Goal: Communication & Community: Share content

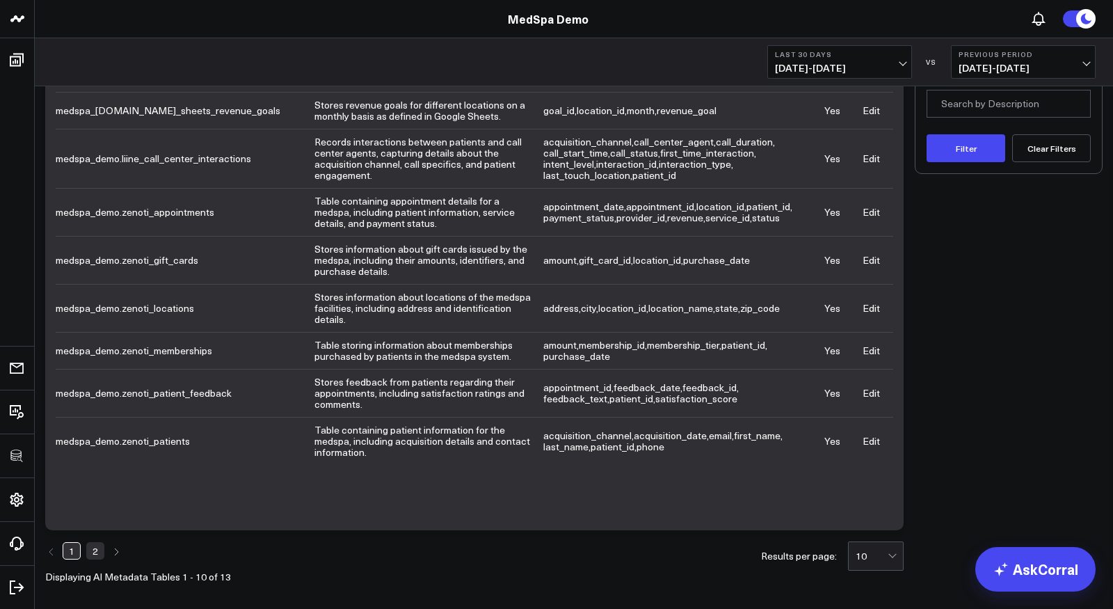
click at [868, 301] on link "Edit" at bounding box center [870, 307] width 17 height 13
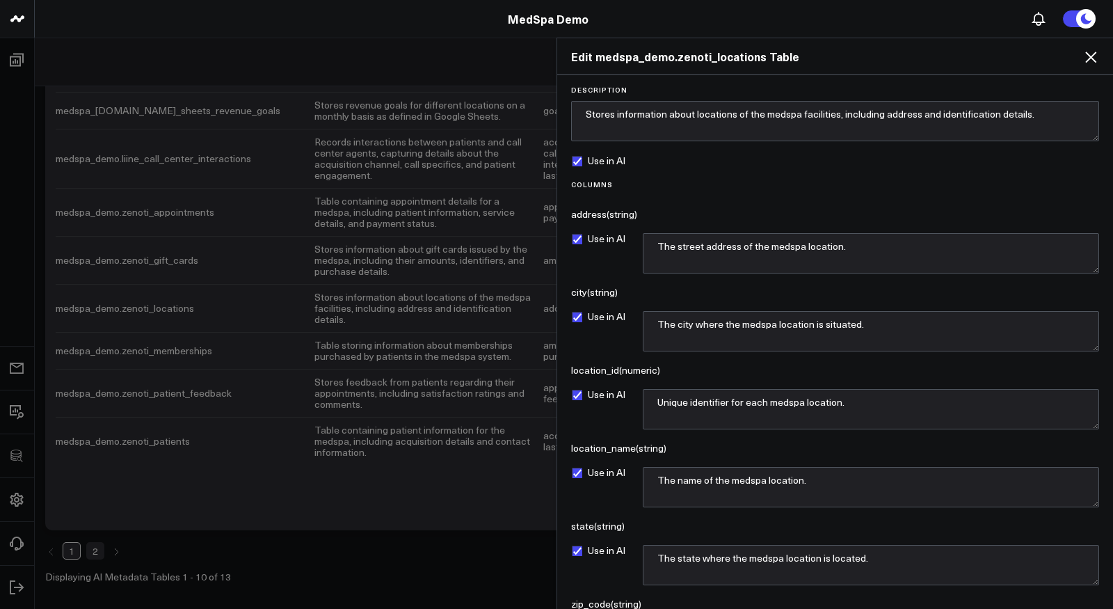
scroll to position [100, 0]
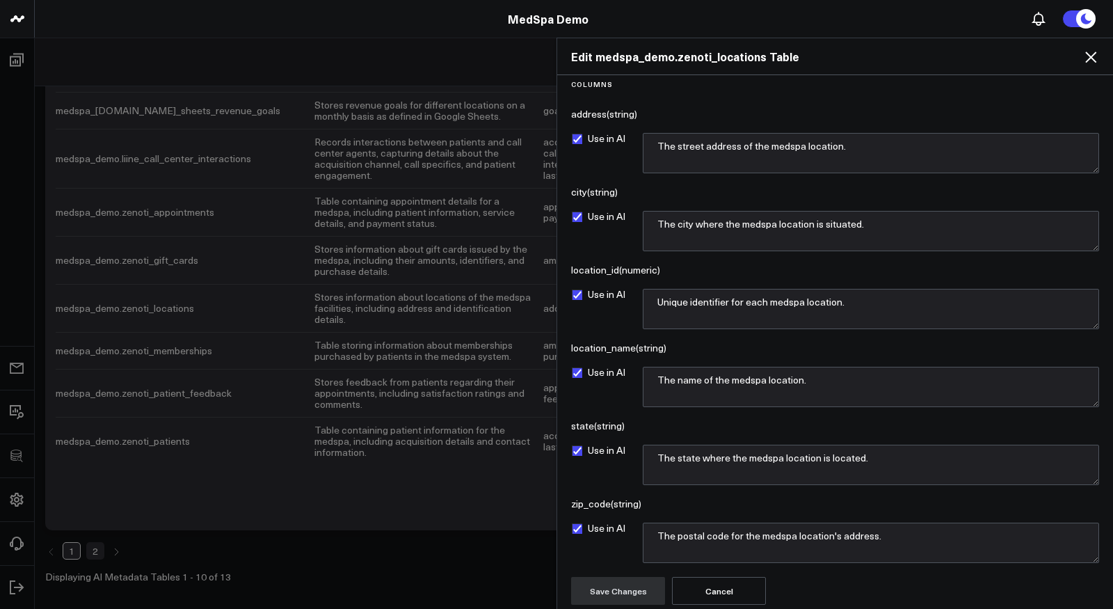
click at [1089, 53] on icon at bounding box center [1090, 57] width 17 height 17
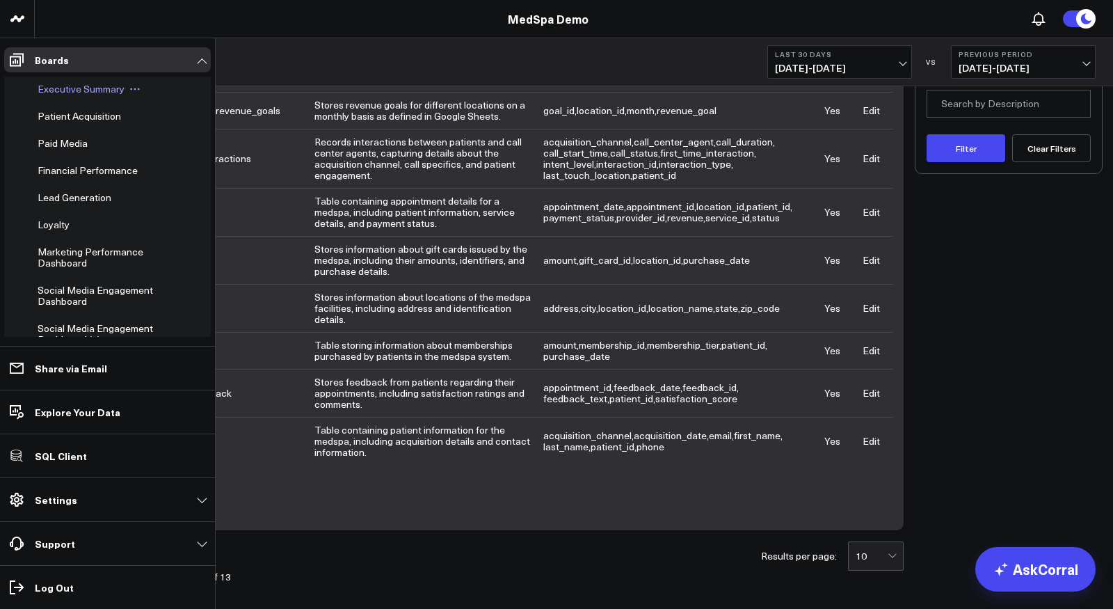
click at [40, 90] on span "Executive Summary" at bounding box center [81, 88] width 87 height 13
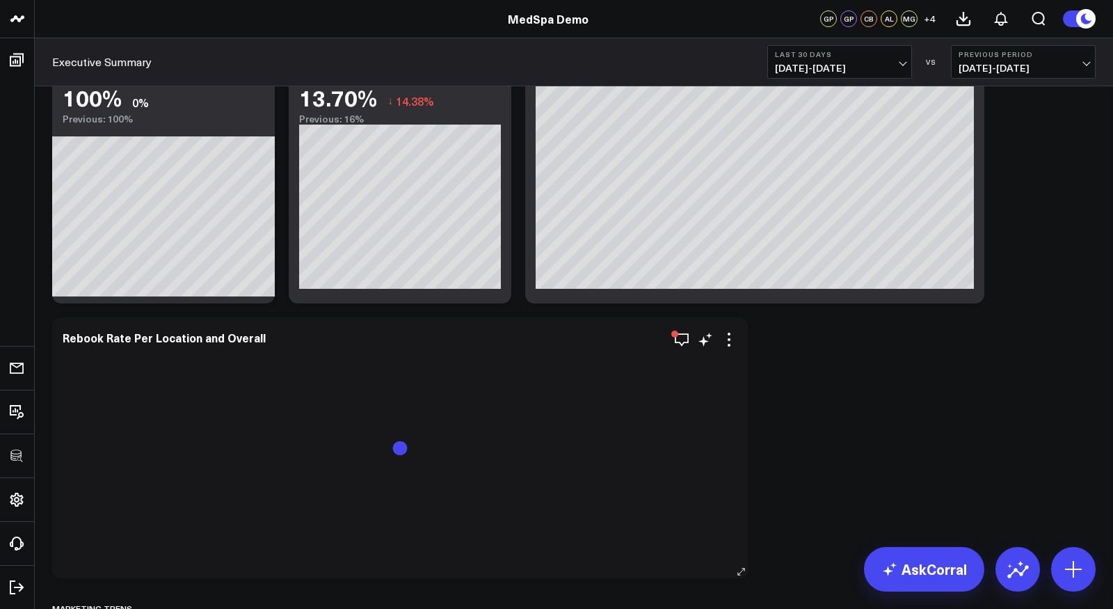
scroll to position [1239, 0]
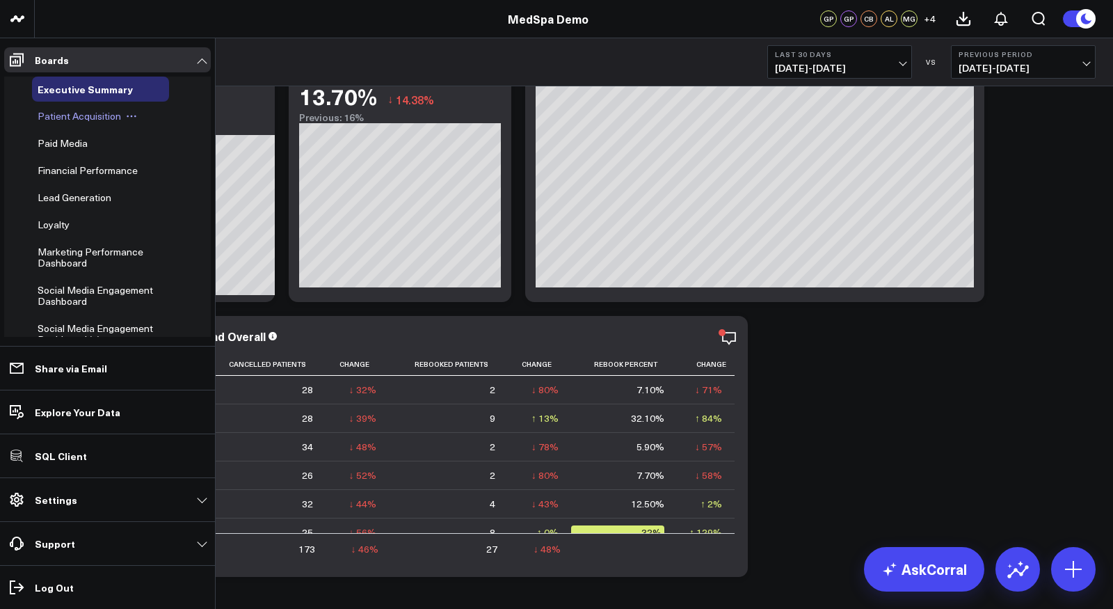
click at [63, 117] on span "Patient Acquisition" at bounding box center [79, 115] width 83 height 13
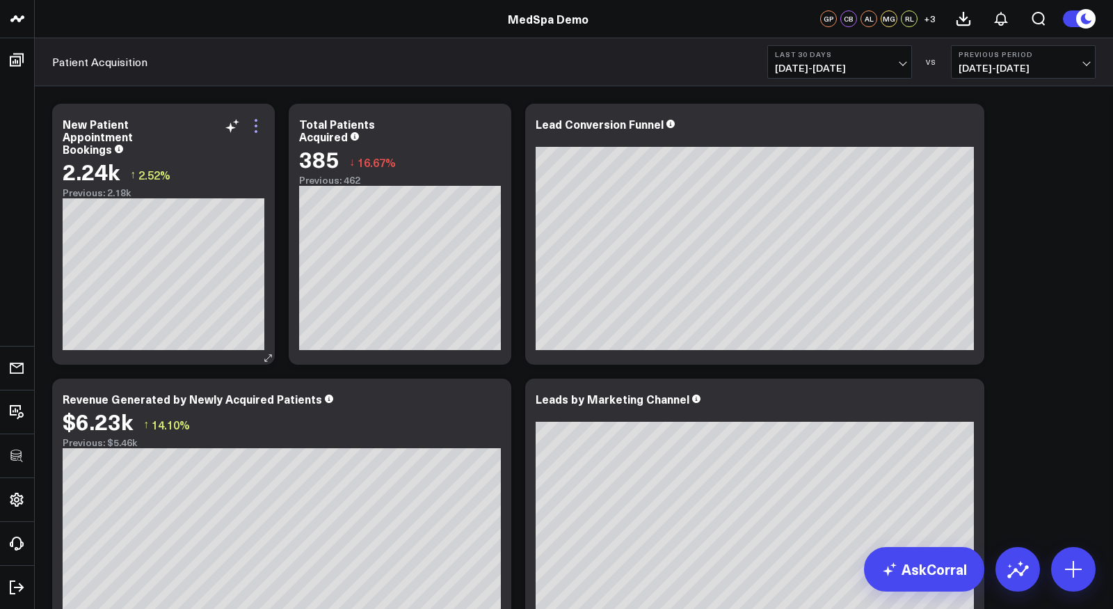
click at [261, 125] on icon at bounding box center [256, 126] width 17 height 17
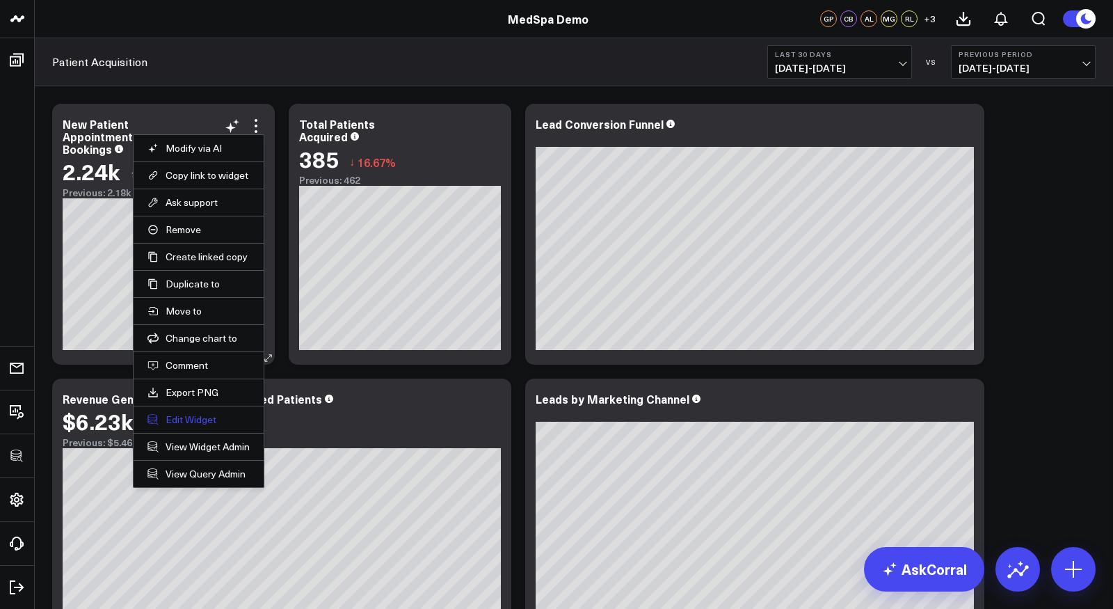
click at [207, 417] on button "Edit Widget" at bounding box center [198, 419] width 102 height 13
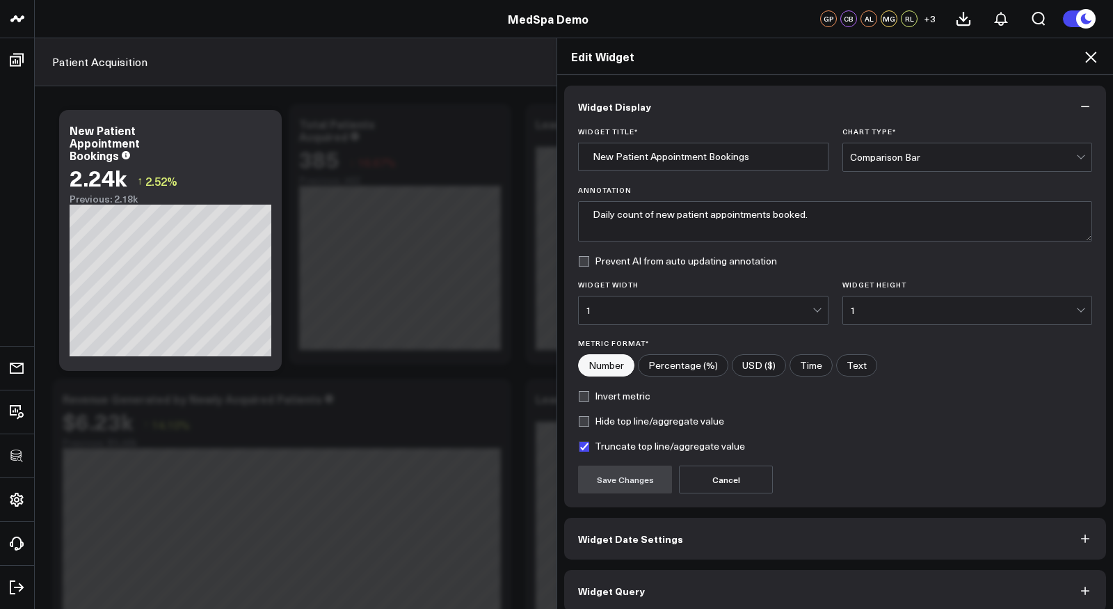
click at [641, 597] on button "Widget Query" at bounding box center [835, 591] width 542 height 42
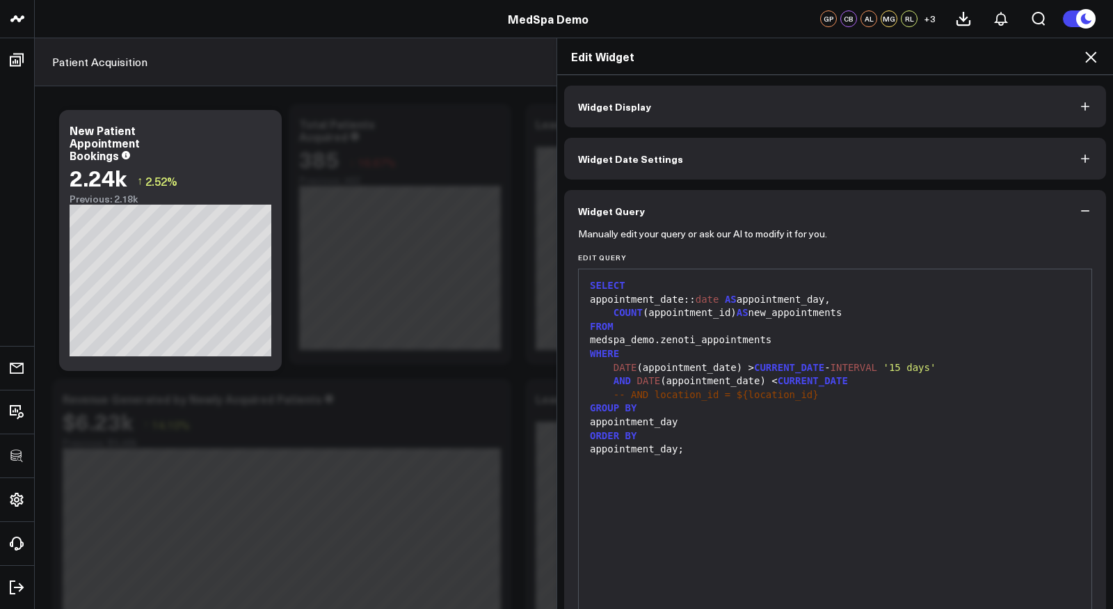
click at [1092, 56] on icon at bounding box center [1090, 56] width 11 height 11
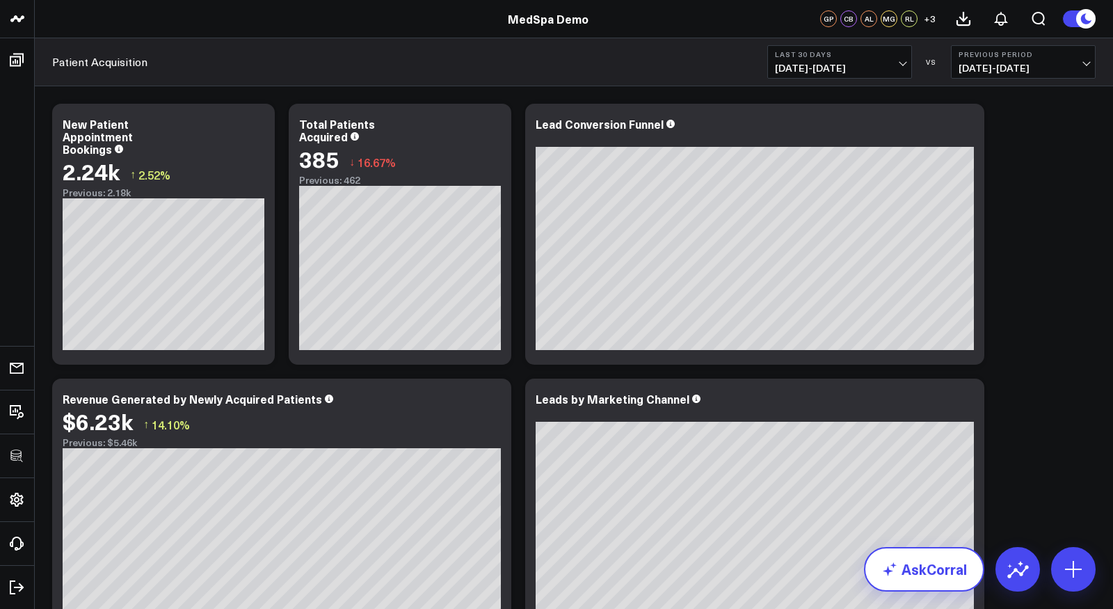
click at [916, 563] on link "AskCorral" at bounding box center [924, 569] width 120 height 45
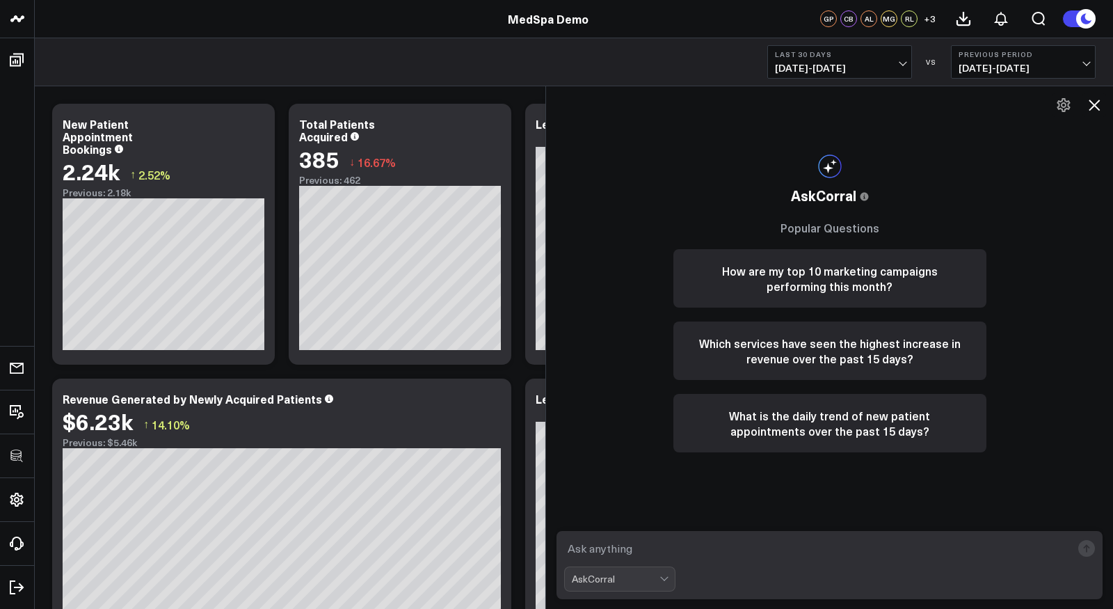
click at [875, 547] on textarea at bounding box center [817, 548] width 507 height 25
type textarea "what are my best performing services?"
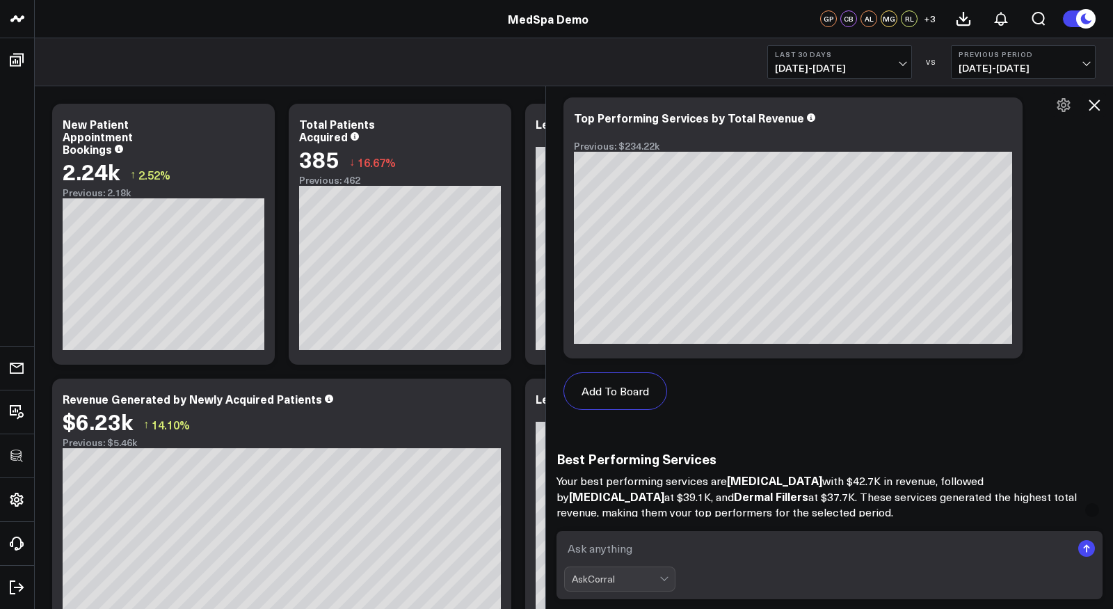
scroll to position [1139, 0]
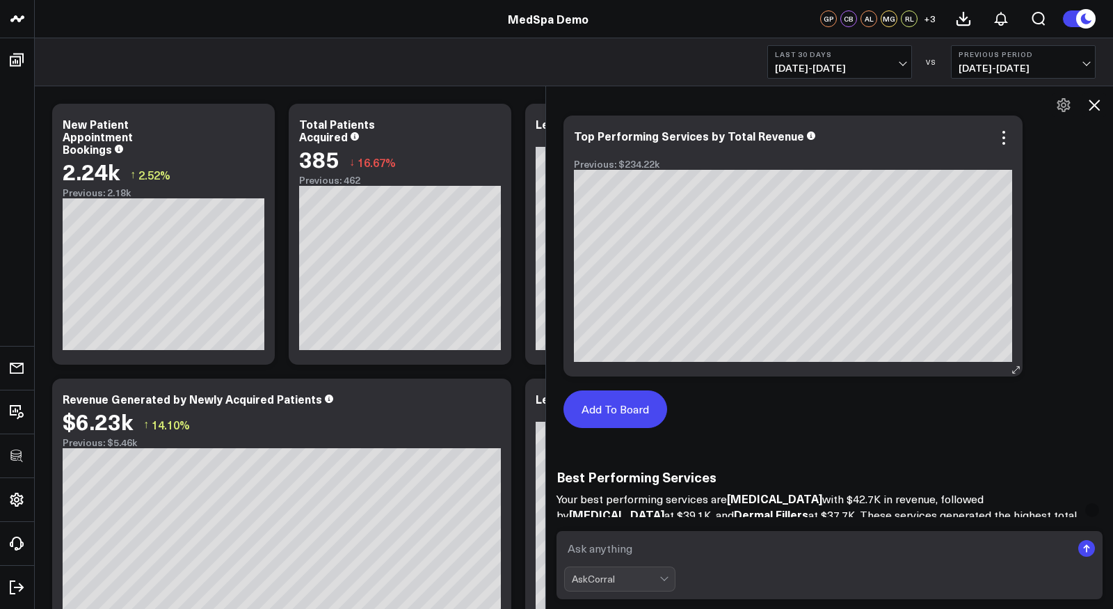
click at [632, 412] on button "Add To Board" at bounding box center [615, 409] width 104 height 38
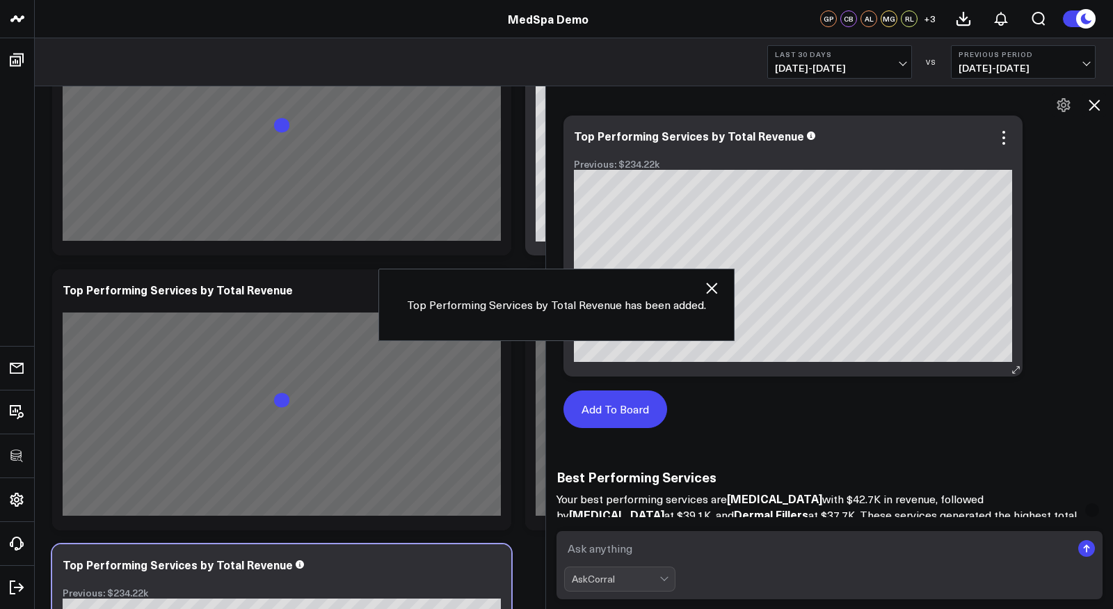
scroll to position [944, 0]
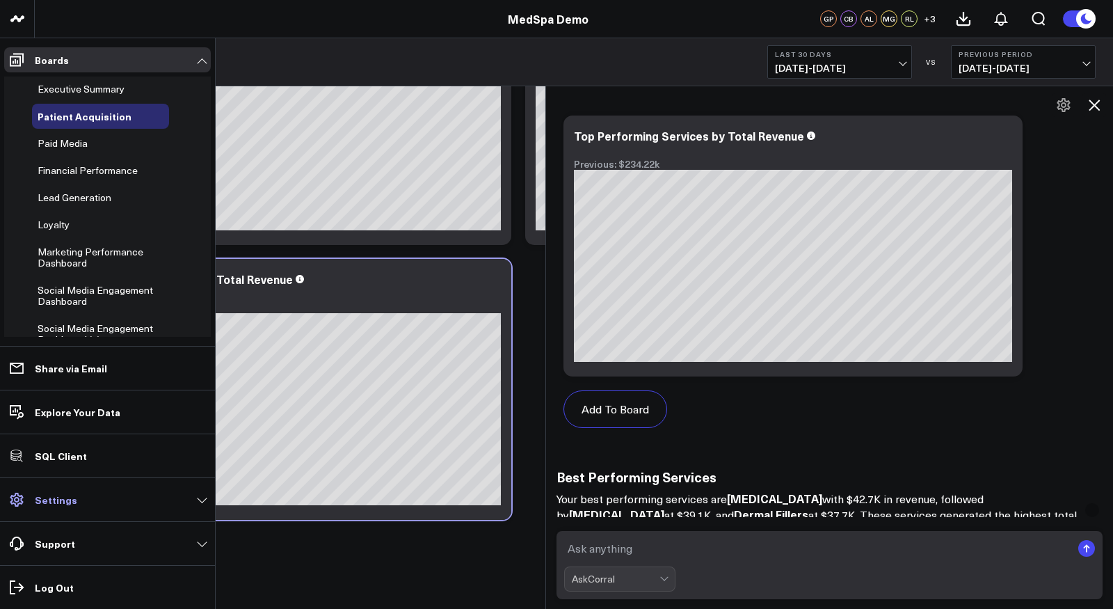
click at [57, 505] on p "Settings" at bounding box center [56, 499] width 42 height 11
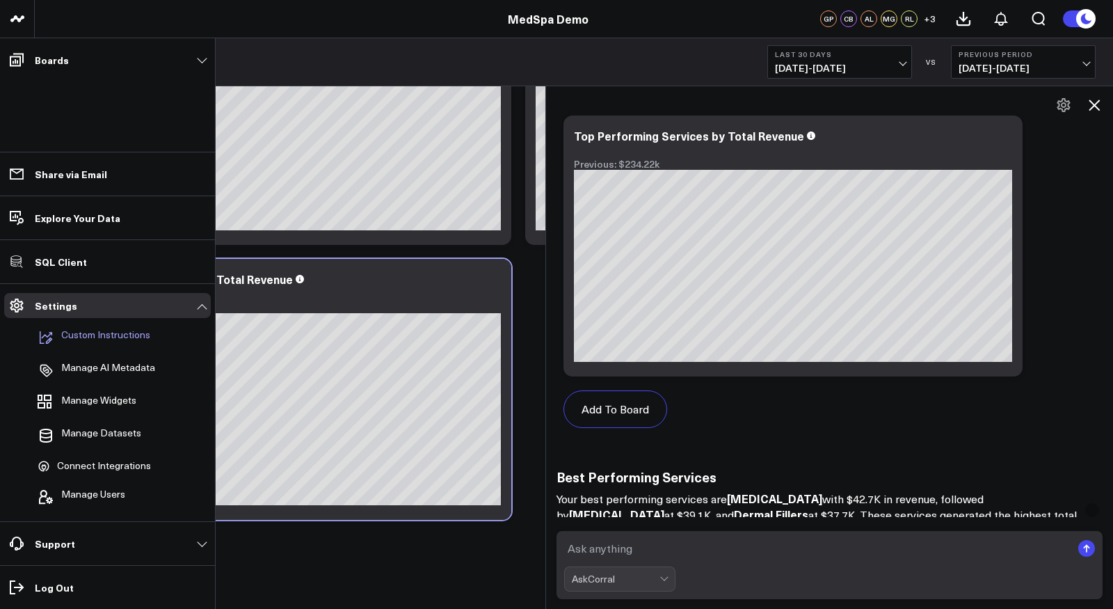
click at [97, 337] on p "Custom Instructions" at bounding box center [105, 337] width 89 height 17
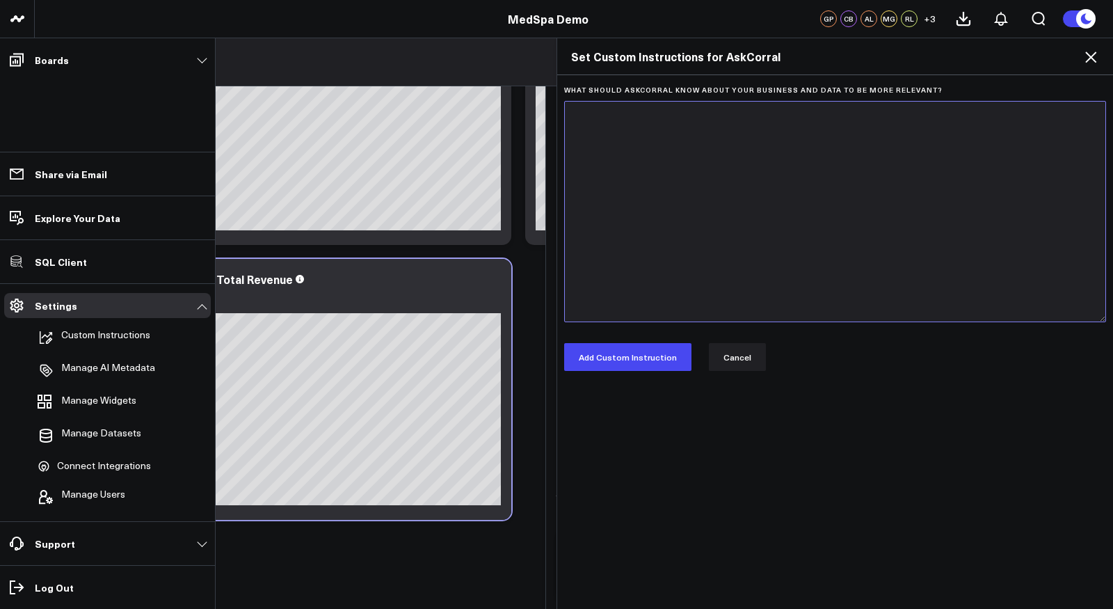
click at [750, 217] on textarea "What should AskCorral know about your business and data to be more relevant?" at bounding box center [835, 211] width 542 height 221
click at [746, 353] on button "Cancel" at bounding box center [737, 357] width 57 height 28
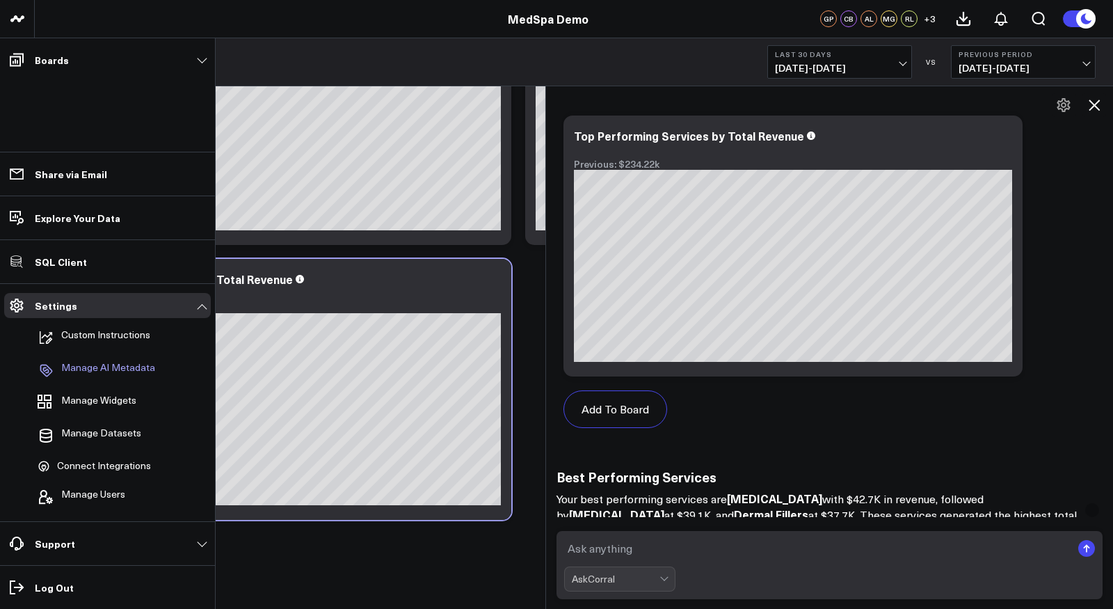
click at [114, 369] on p "Manage AI Metadata" at bounding box center [108, 370] width 94 height 17
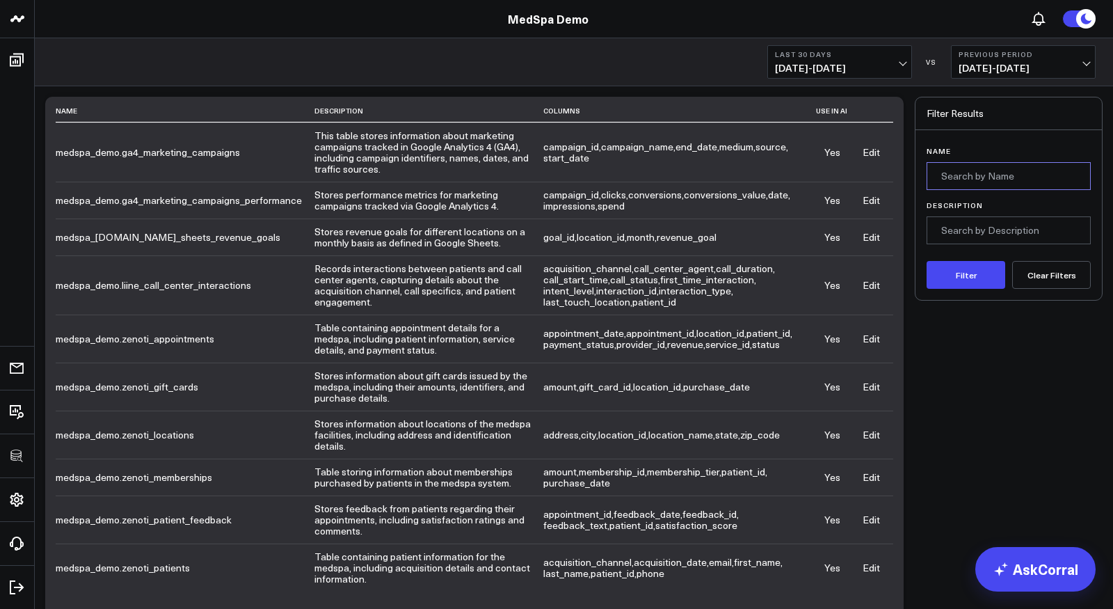
click at [967, 177] on input "Name" at bounding box center [1008, 176] width 164 height 28
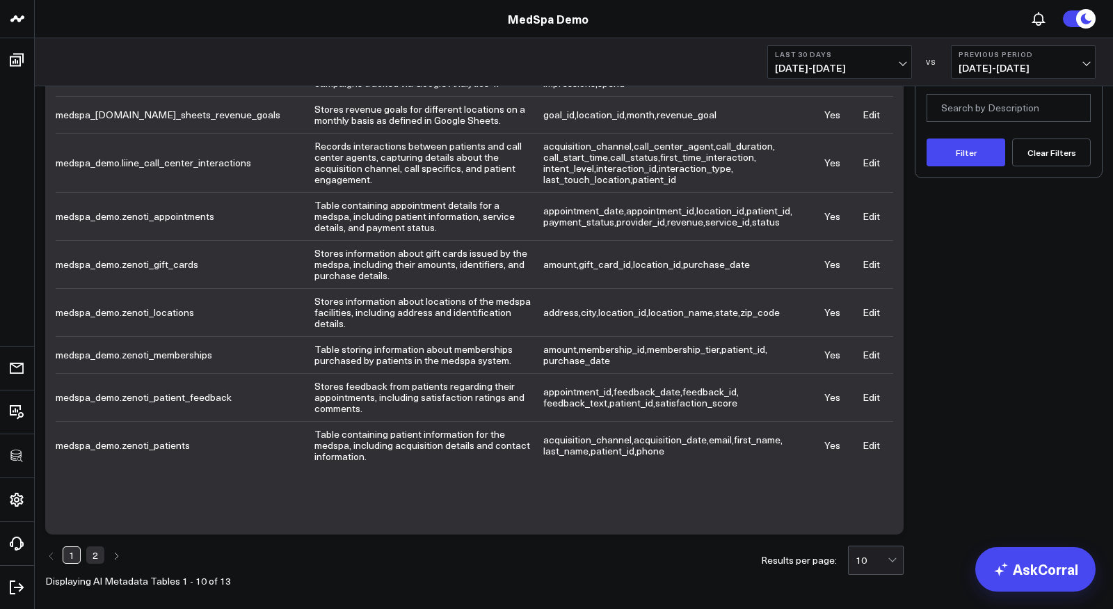
scroll to position [122, 0]
click at [867, 393] on link "Edit" at bounding box center [870, 397] width 17 height 13
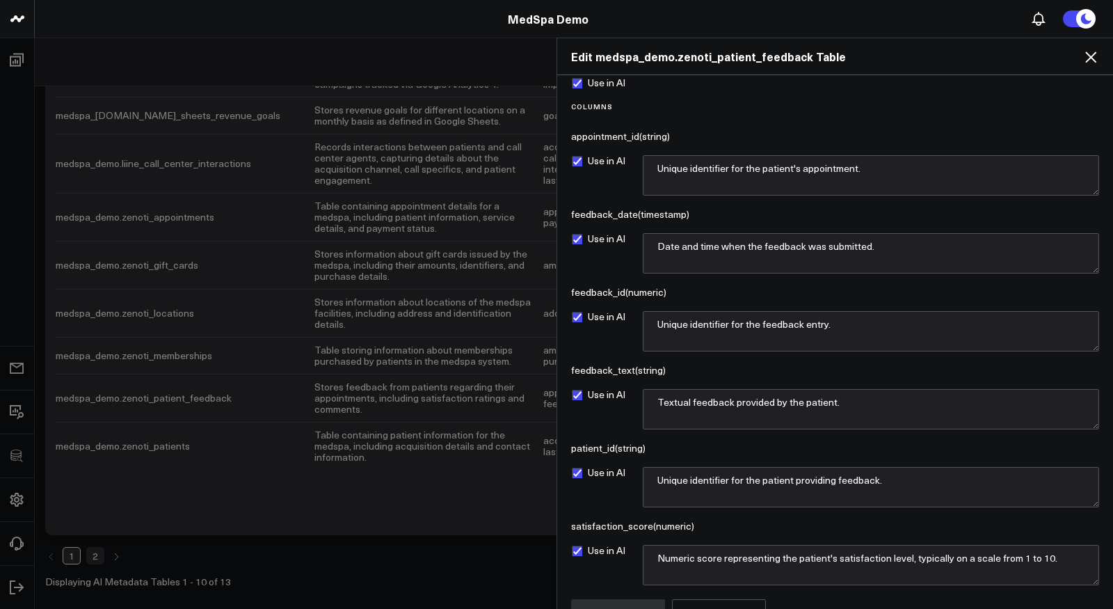
scroll to position [100, 0]
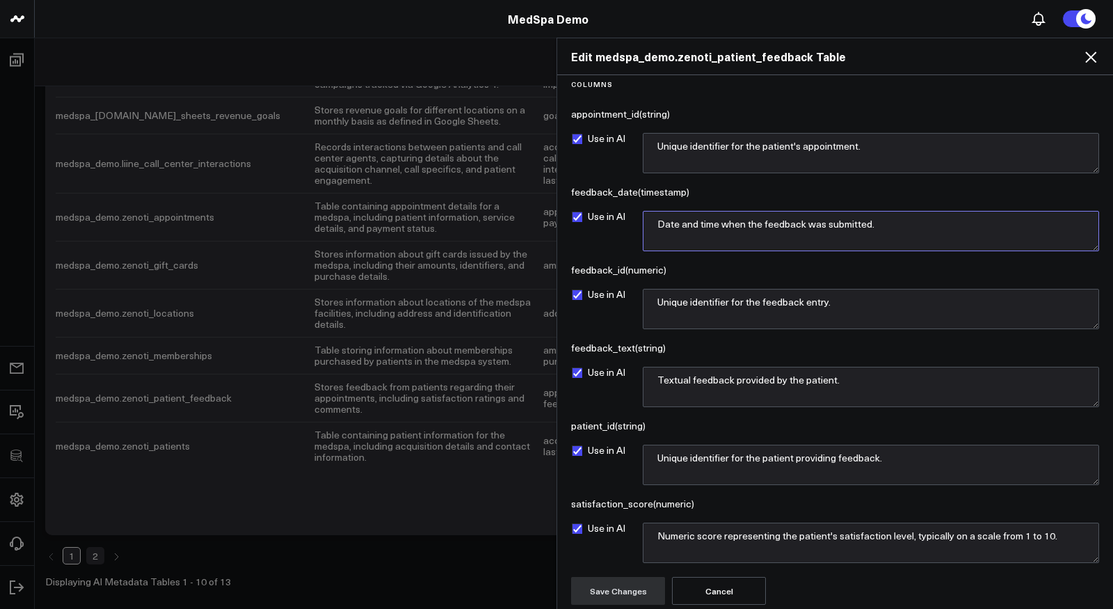
click at [894, 225] on textarea "Date and time when the feedback was submitted." at bounding box center [871, 231] width 456 height 40
click at [721, 587] on button "Cancel" at bounding box center [719, 591] width 94 height 28
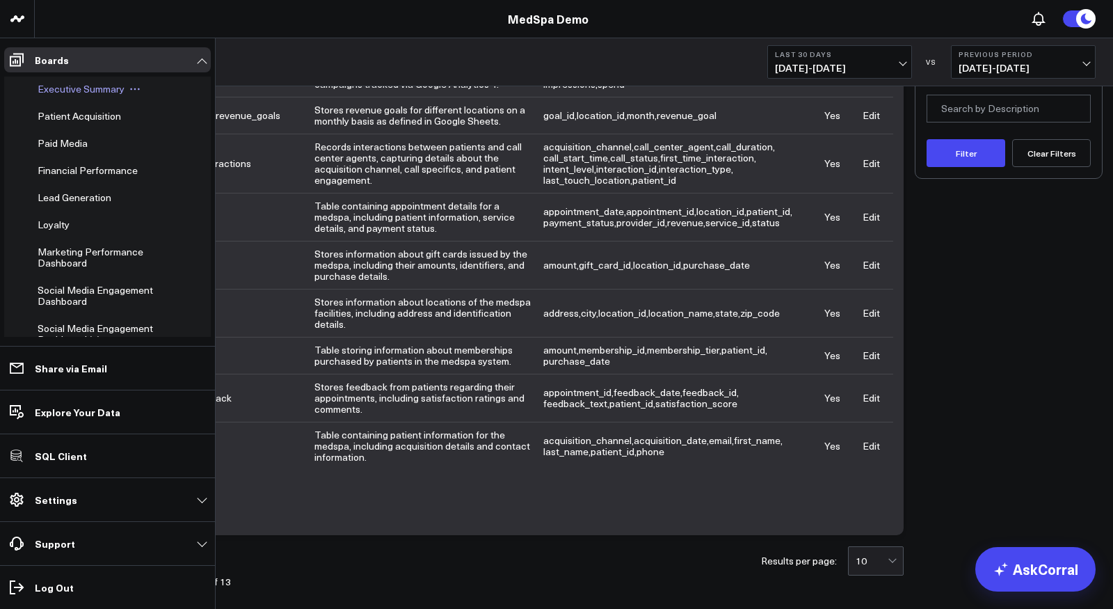
click at [70, 88] on span "Executive Summary" at bounding box center [81, 88] width 87 height 13
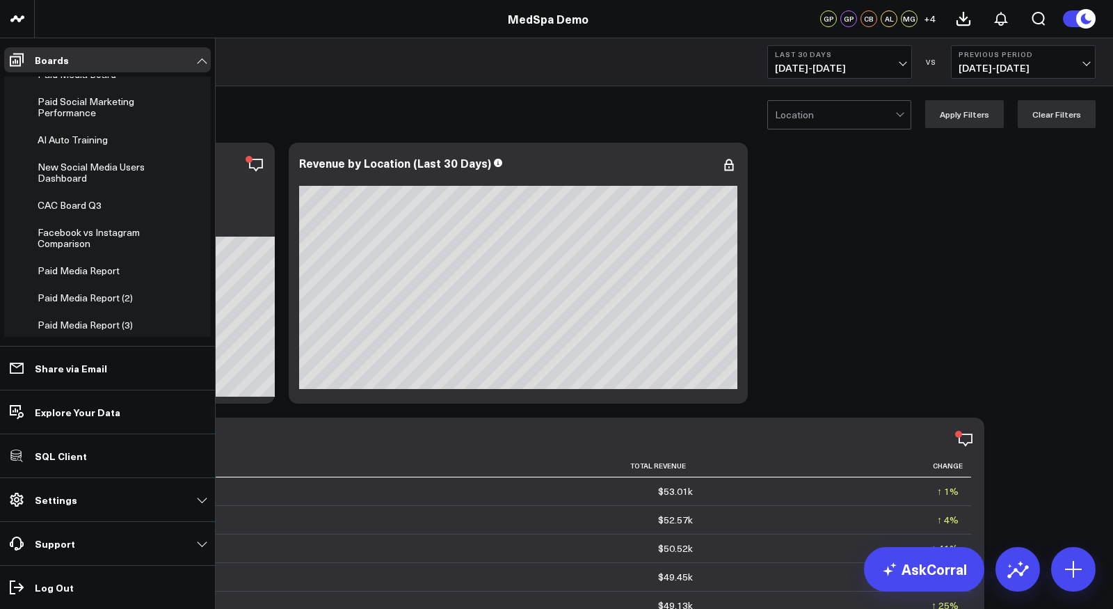
scroll to position [574, 0]
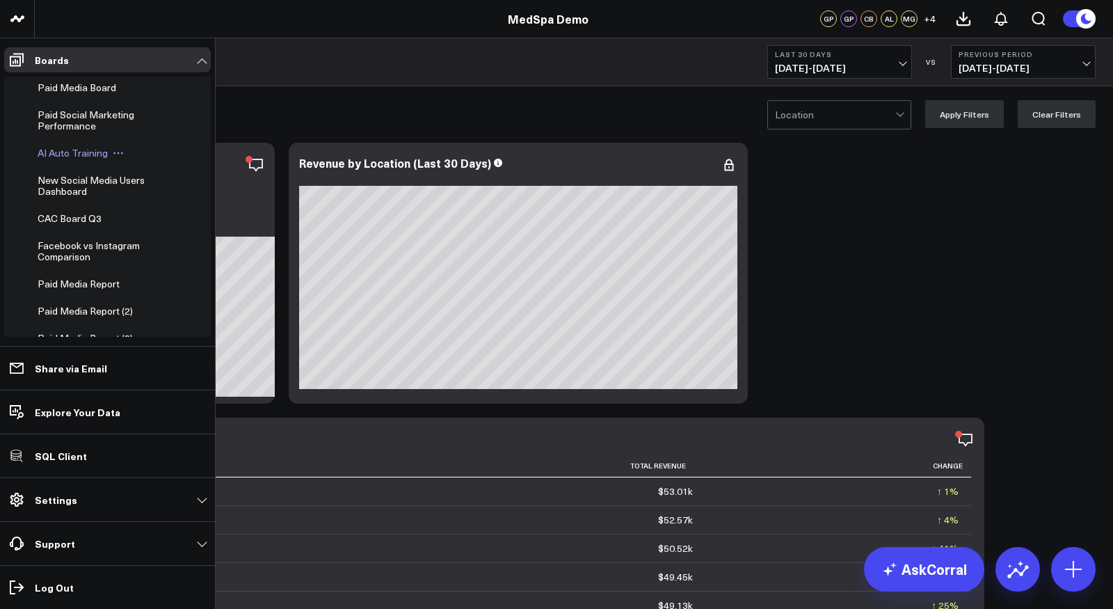
click at [63, 159] on span "AI Auto Training" at bounding box center [73, 152] width 70 height 13
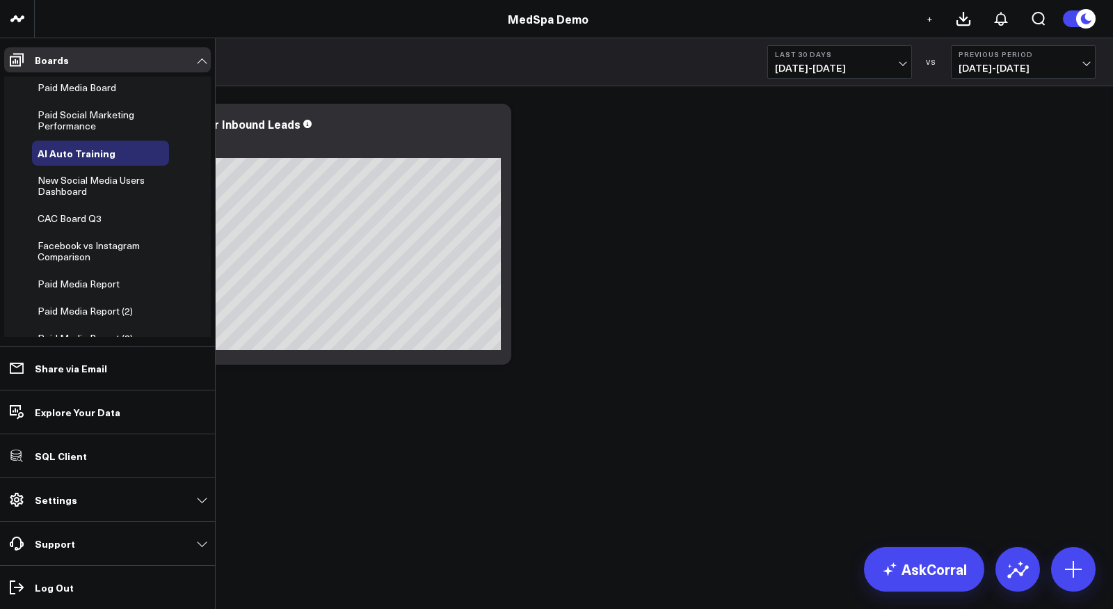
scroll to position [407, 0]
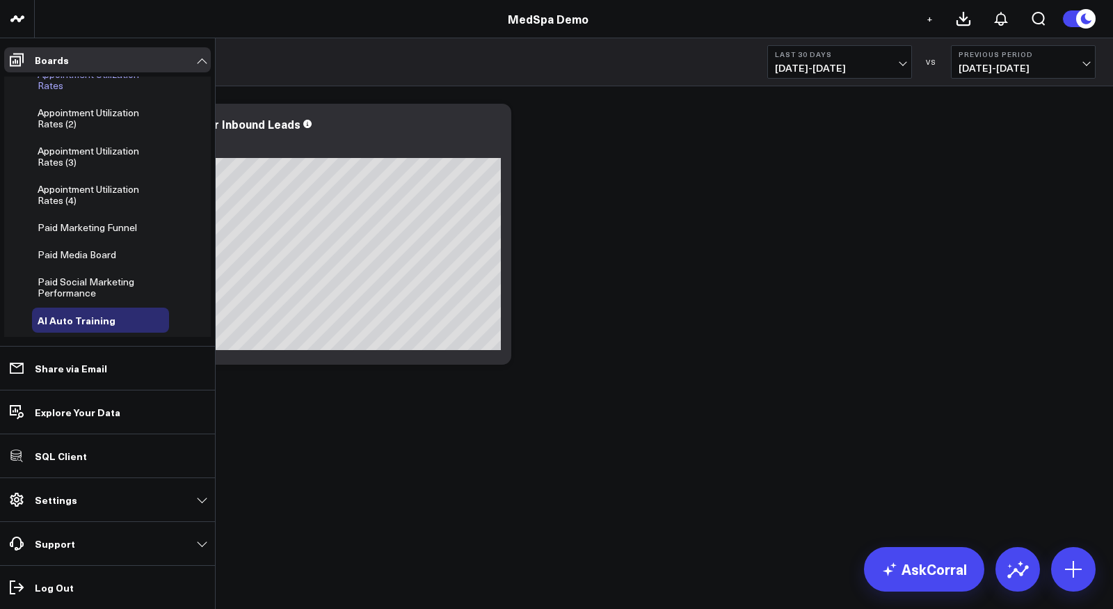
click at [46, 86] on span "Appointment Utilization Rates" at bounding box center [89, 79] width 102 height 24
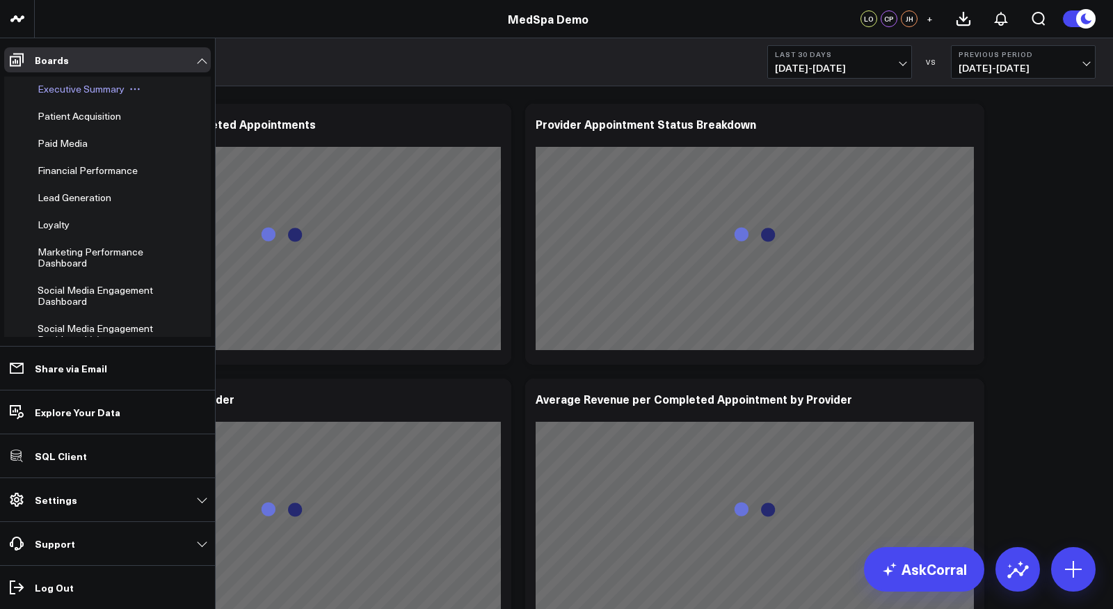
click at [65, 93] on span "Executive Summary" at bounding box center [81, 88] width 87 height 13
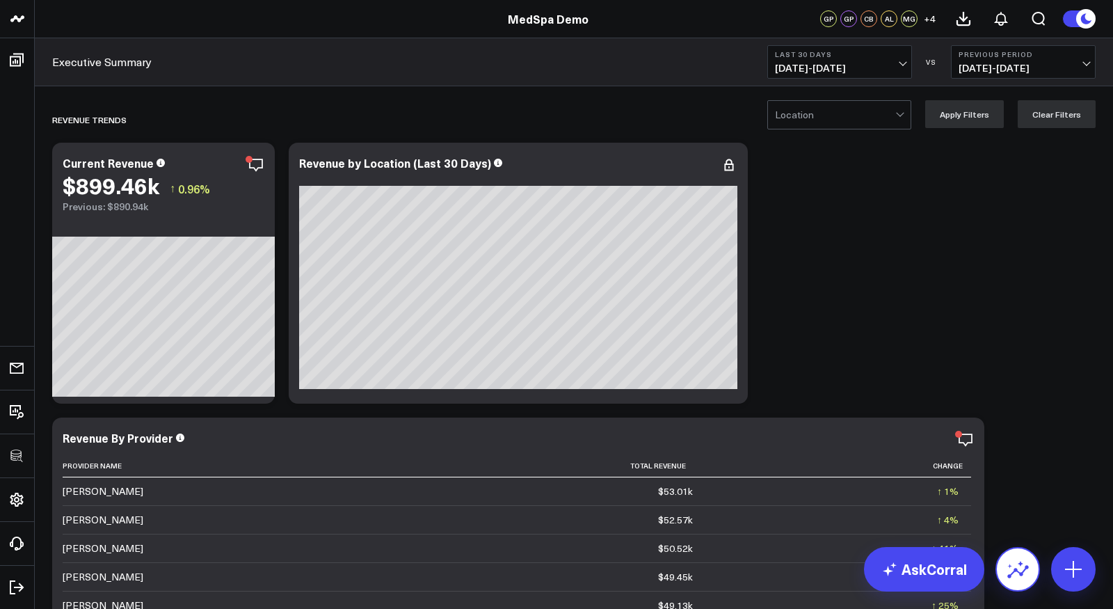
click at [1015, 571] on icon at bounding box center [1018, 571] width 22 height 13
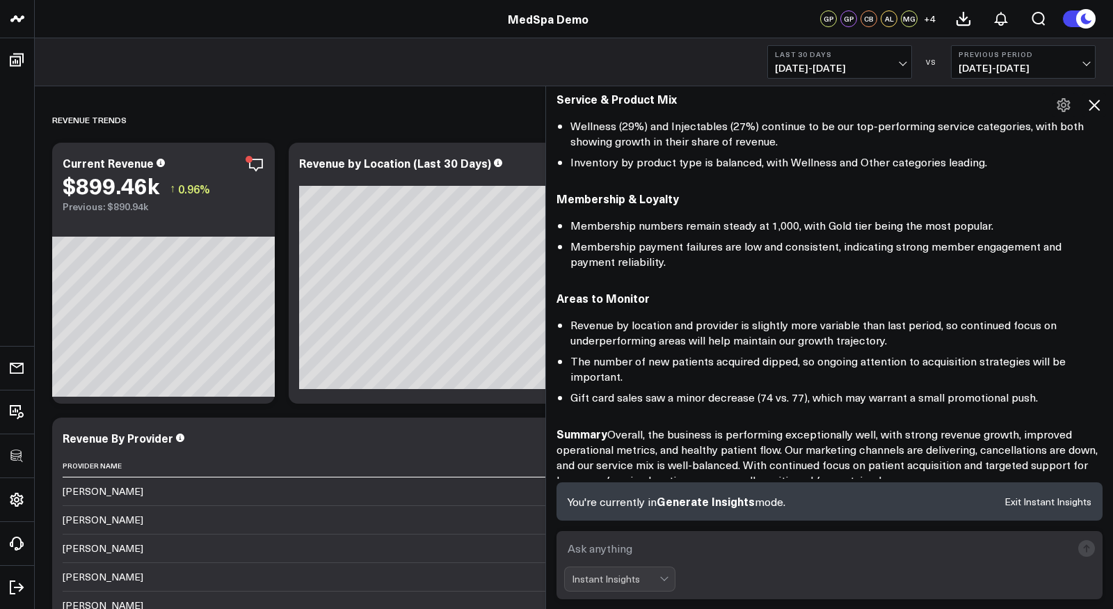
scroll to position [881, 0]
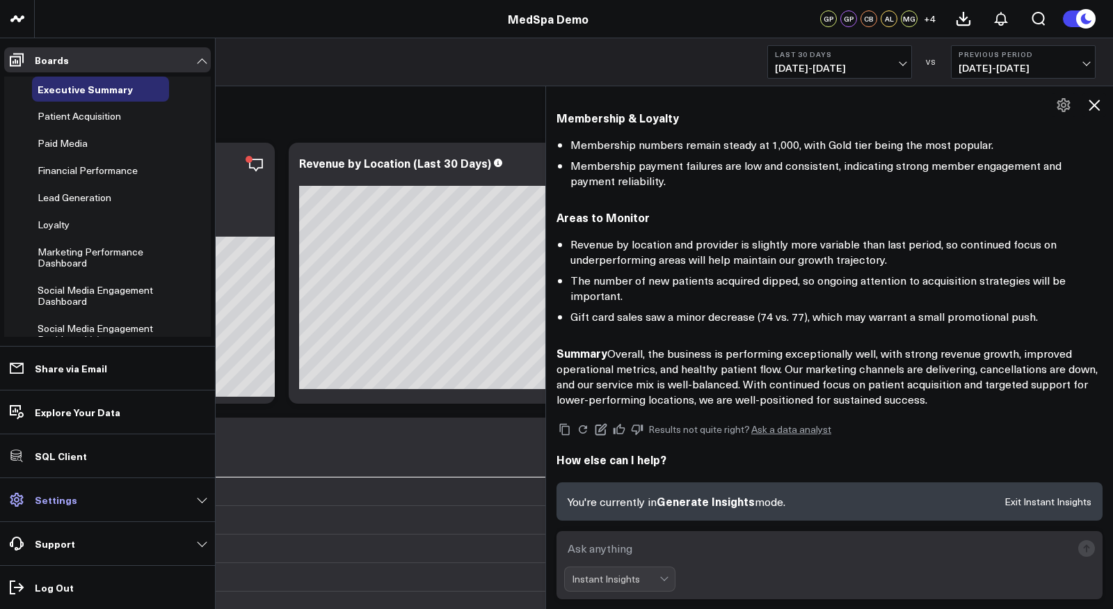
click at [56, 492] on link "Settings" at bounding box center [107, 499] width 207 height 25
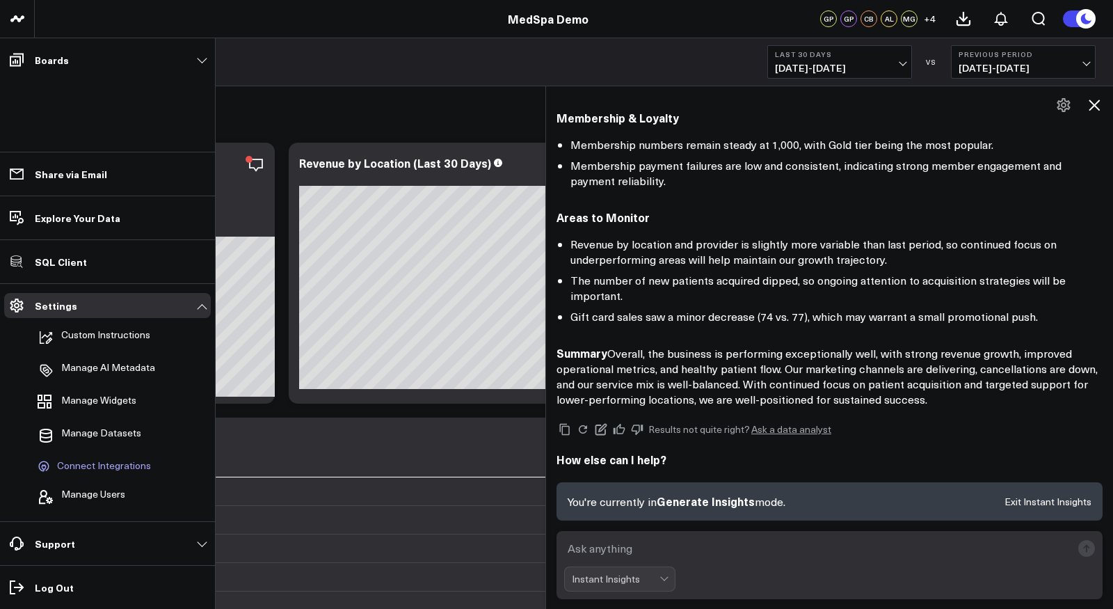
click at [102, 465] on span "Connect Integrations" at bounding box center [104, 466] width 94 height 13
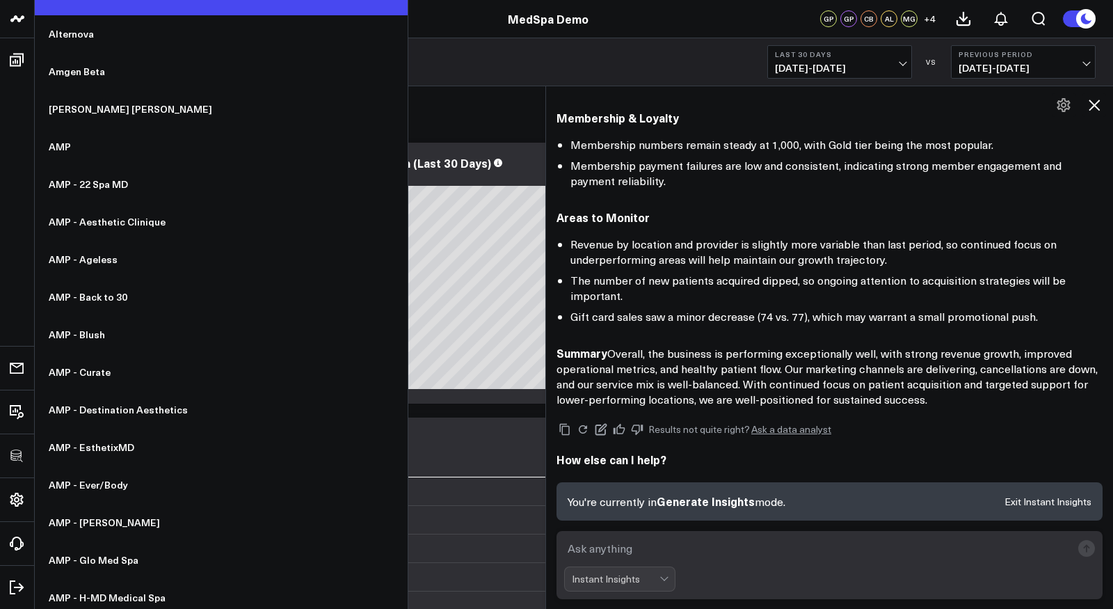
scroll to position [286, 0]
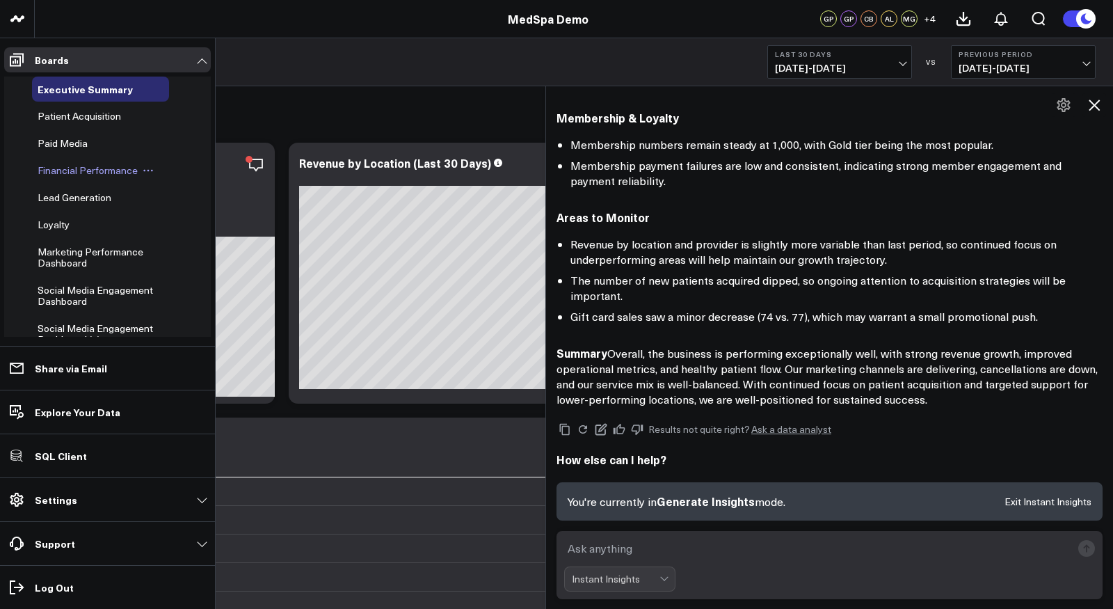
click at [148, 172] on icon at bounding box center [148, 170] width 11 height 11
click at [209, 219] on button "Edit Permissions" at bounding box center [210, 215] width 113 height 27
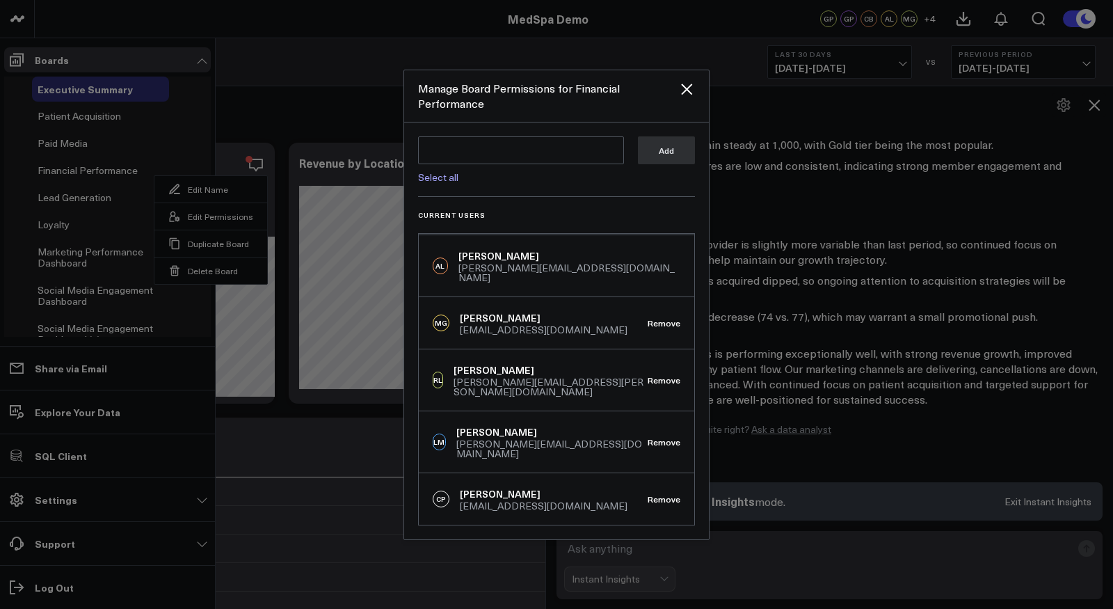
scroll to position [0, 0]
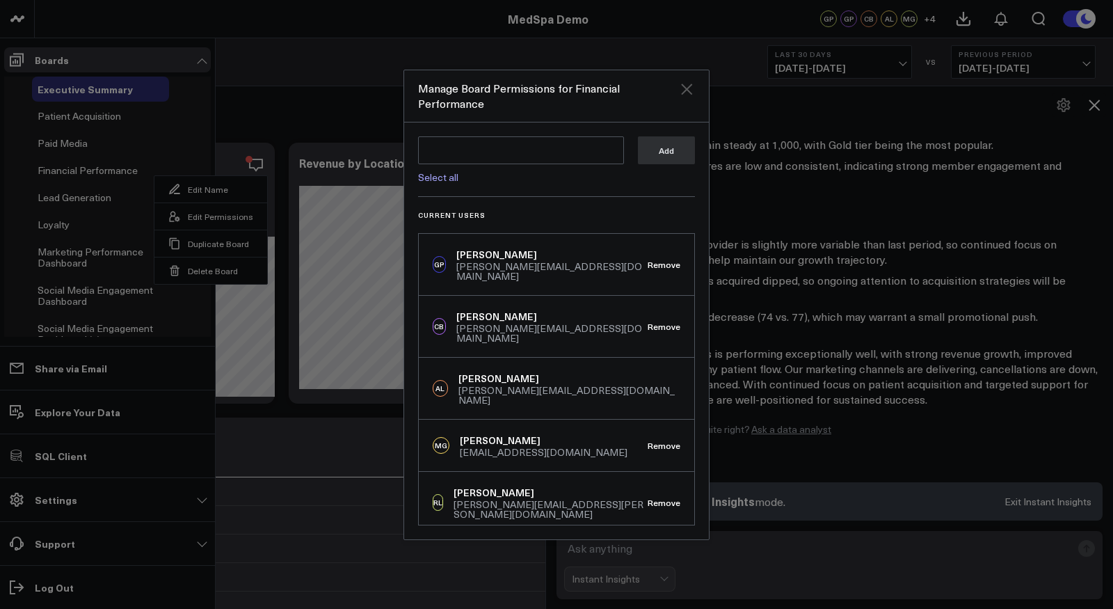
click at [689, 85] on icon "Close" at bounding box center [686, 89] width 17 height 17
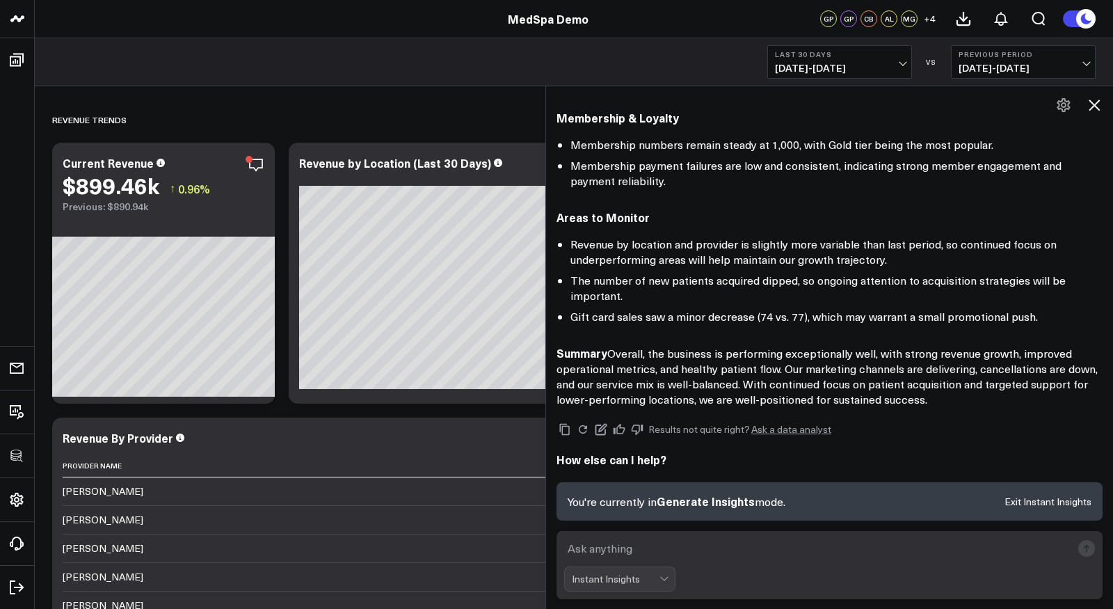
click at [1089, 105] on icon at bounding box center [1094, 105] width 17 height 17
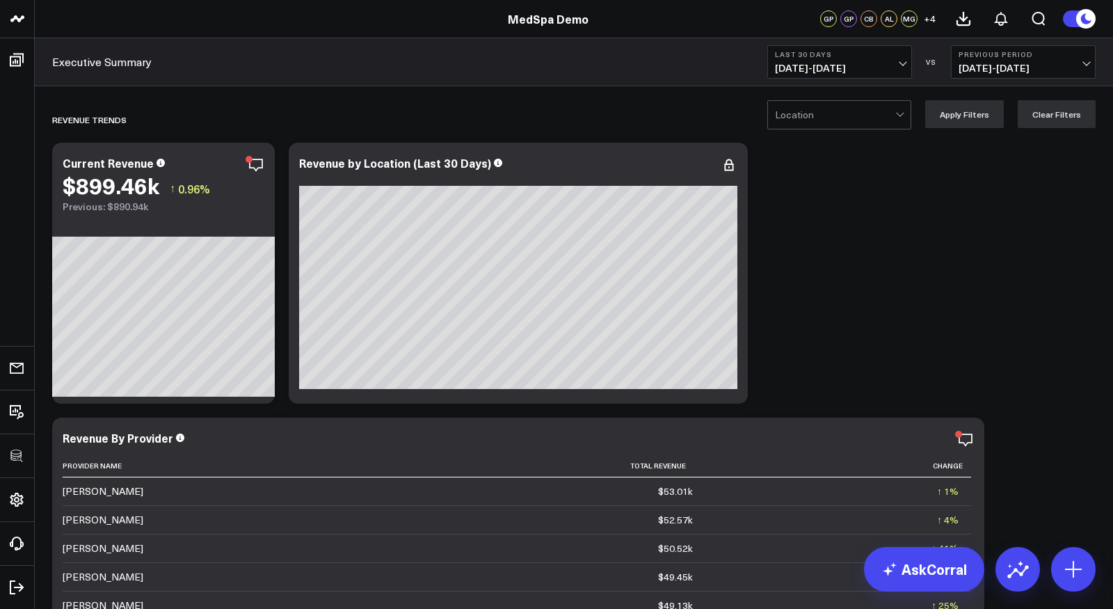
scroll to position [844, 0]
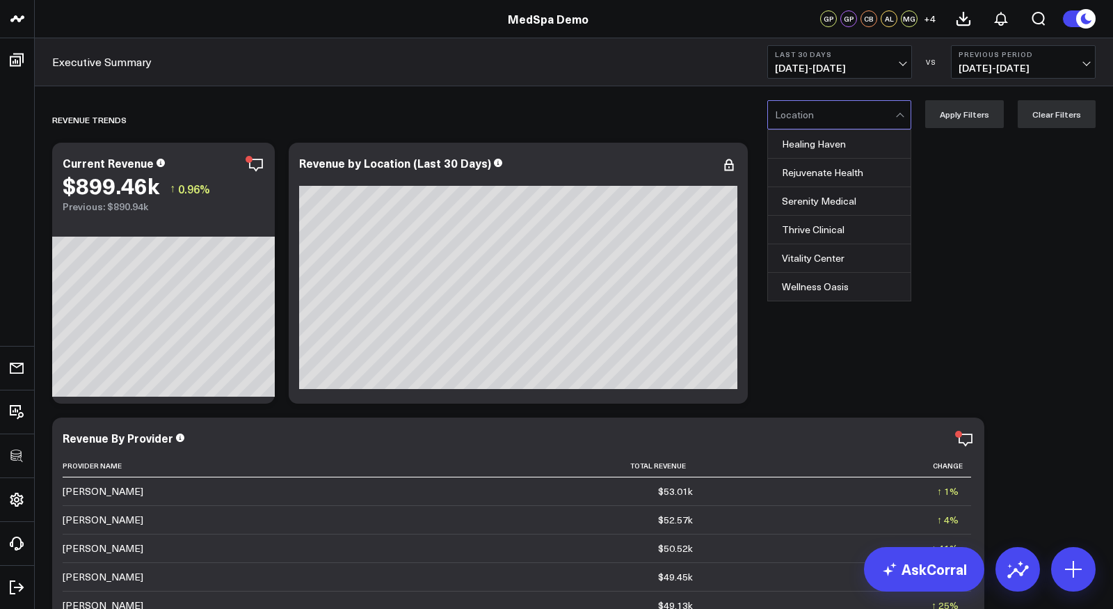
click at [796, 114] on div at bounding box center [835, 115] width 120 height 28
click at [811, 203] on div "Serenity Medical" at bounding box center [839, 201] width 143 height 29
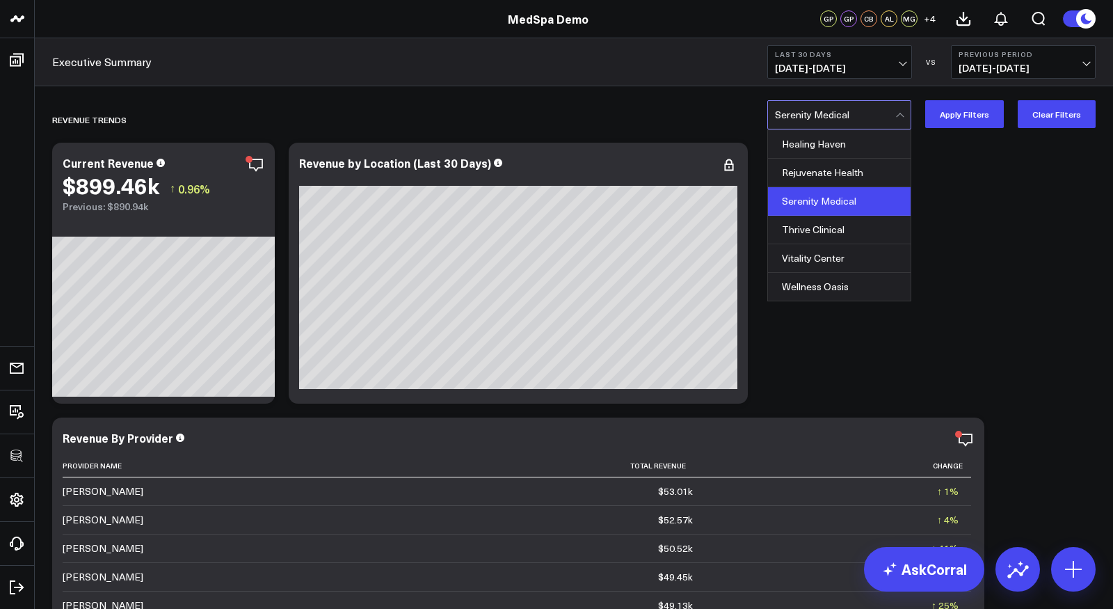
click at [851, 117] on div at bounding box center [835, 115] width 120 height 28
click at [839, 169] on div "Rejuvenate Health" at bounding box center [839, 173] width 143 height 29
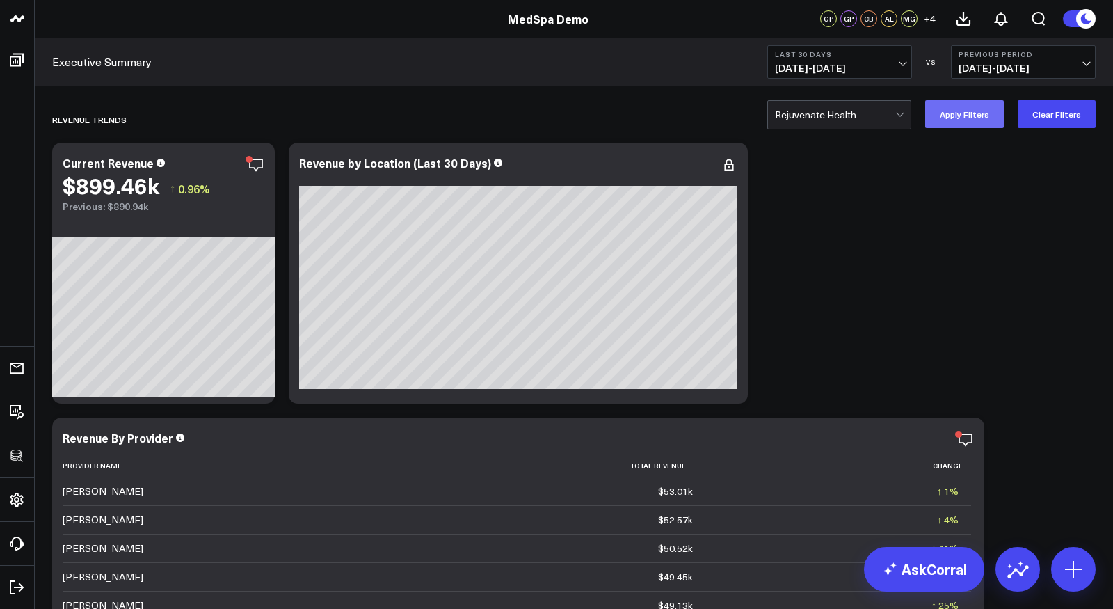
click at [979, 110] on button "Apply Filters" at bounding box center [964, 114] width 79 height 28
click at [1037, 111] on button "Clear Filters" at bounding box center [1057, 114] width 78 height 28
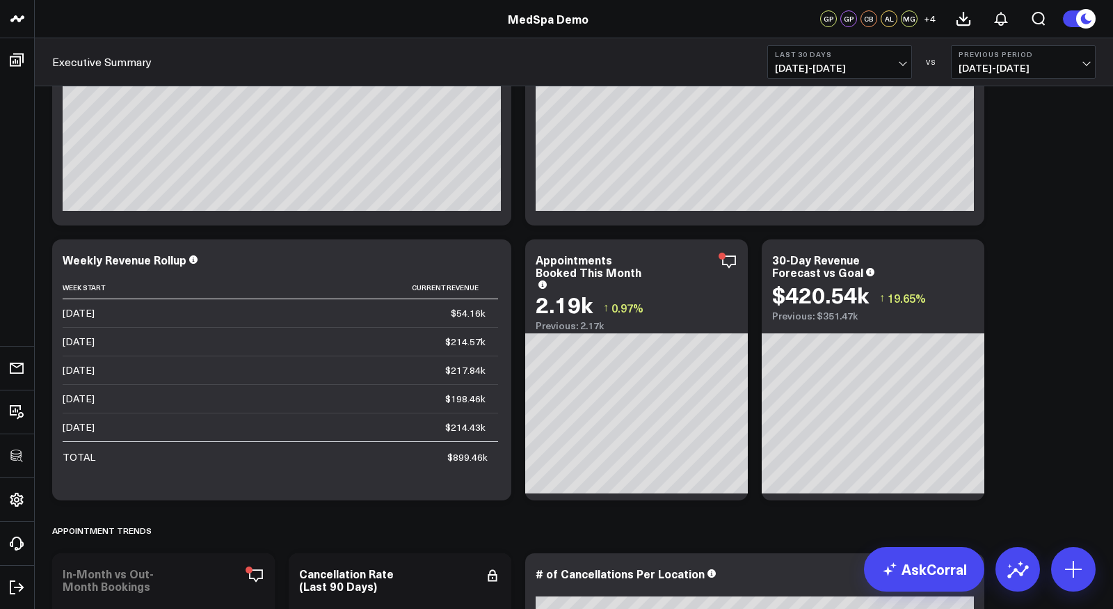
scroll to position [889, 0]
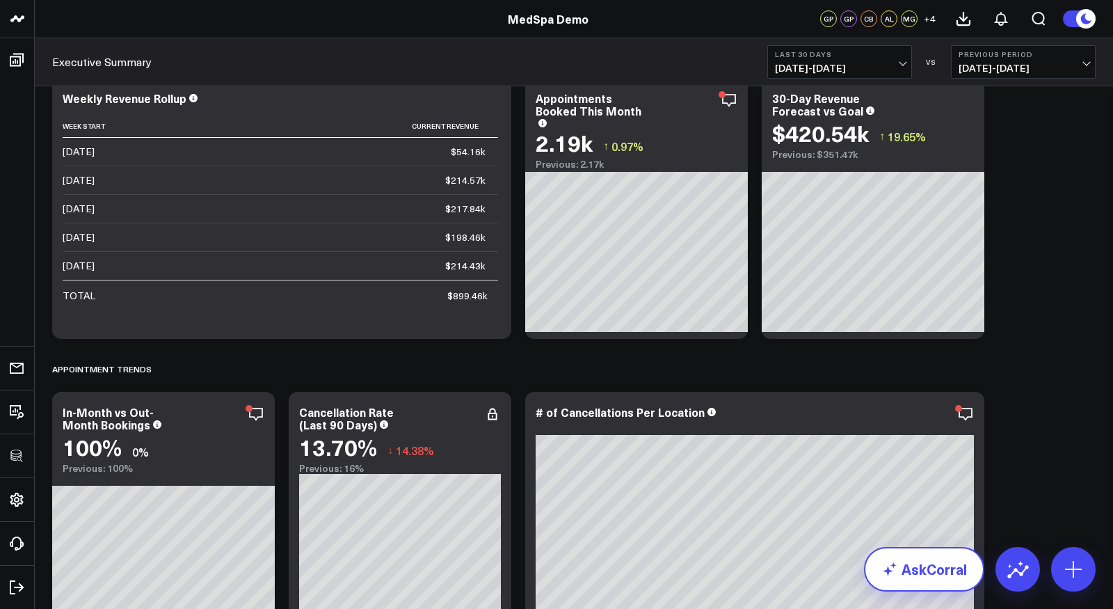
click at [935, 567] on link "AskCorral" at bounding box center [924, 569] width 120 height 45
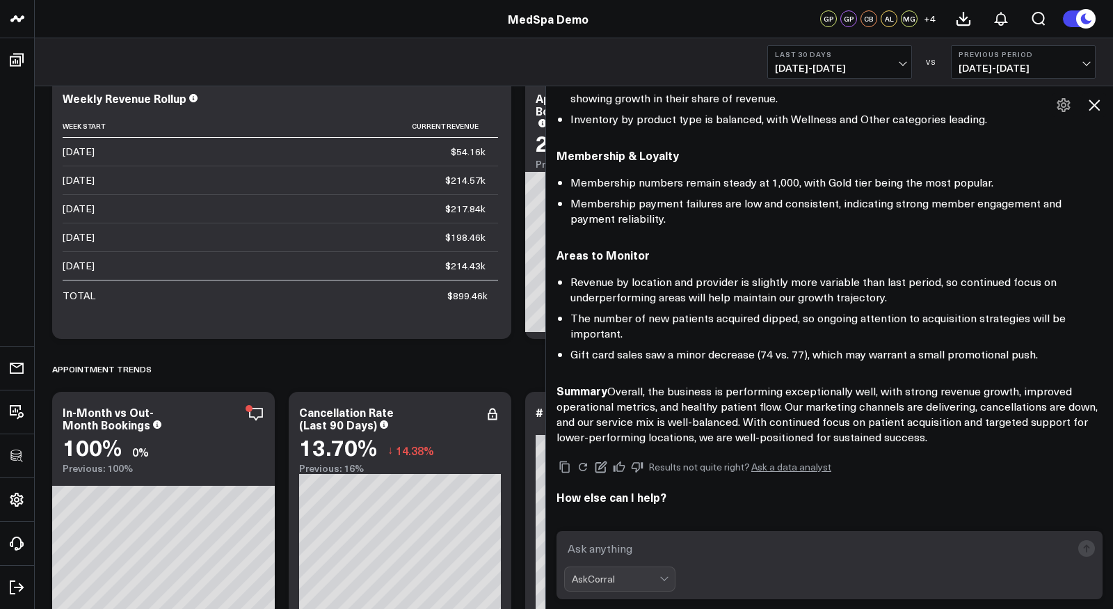
click at [740, 543] on textarea at bounding box center [817, 548] width 507 height 25
type textarea "what are my best performing services?"
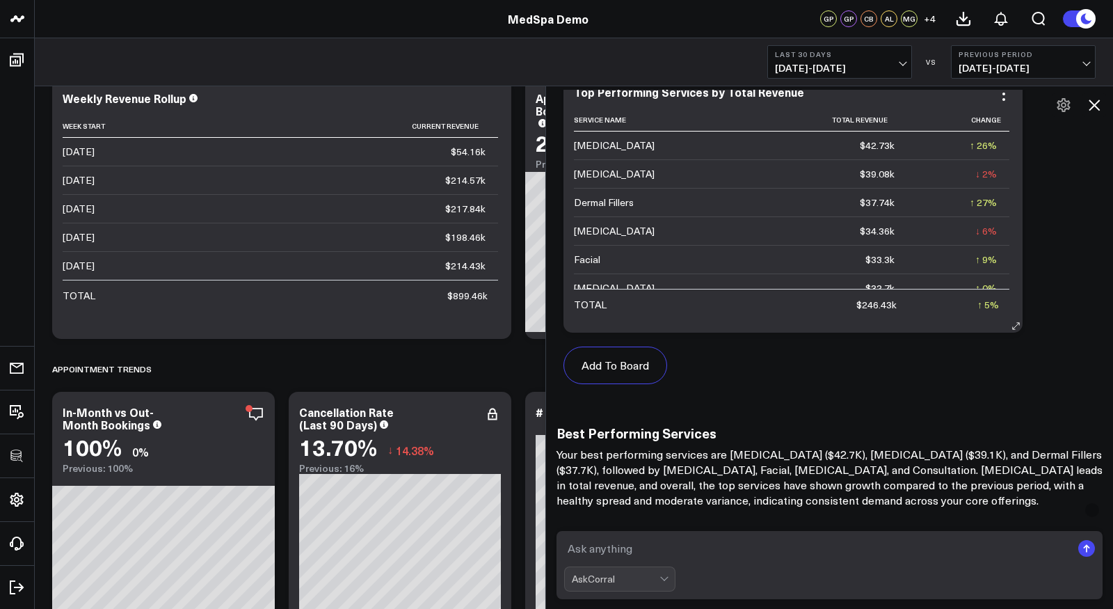
scroll to position [2069, 0]
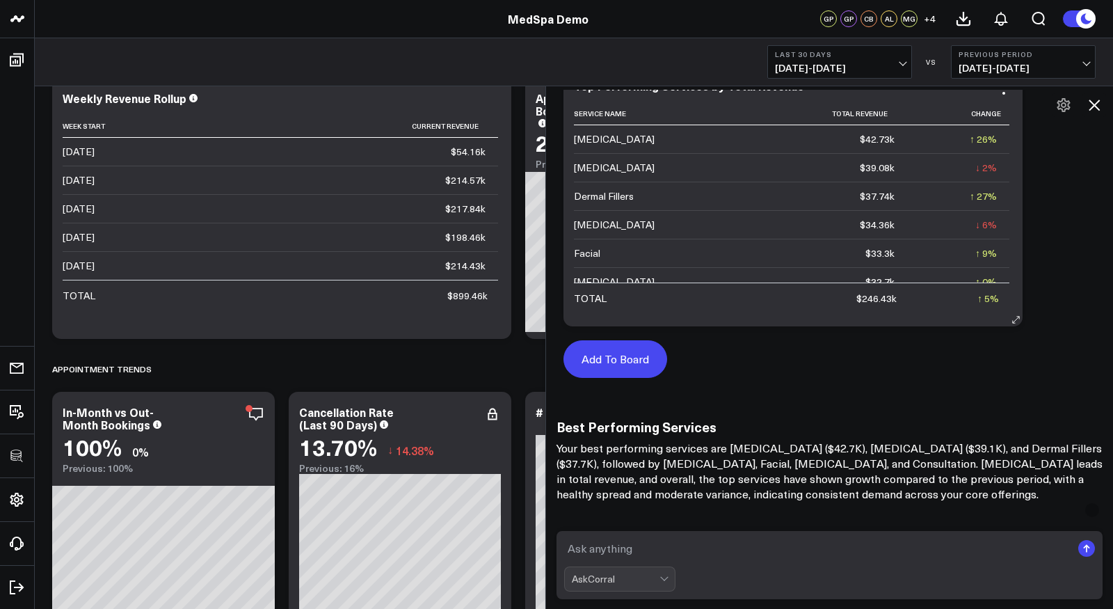
click at [618, 355] on button "Add To Board" at bounding box center [615, 359] width 104 height 38
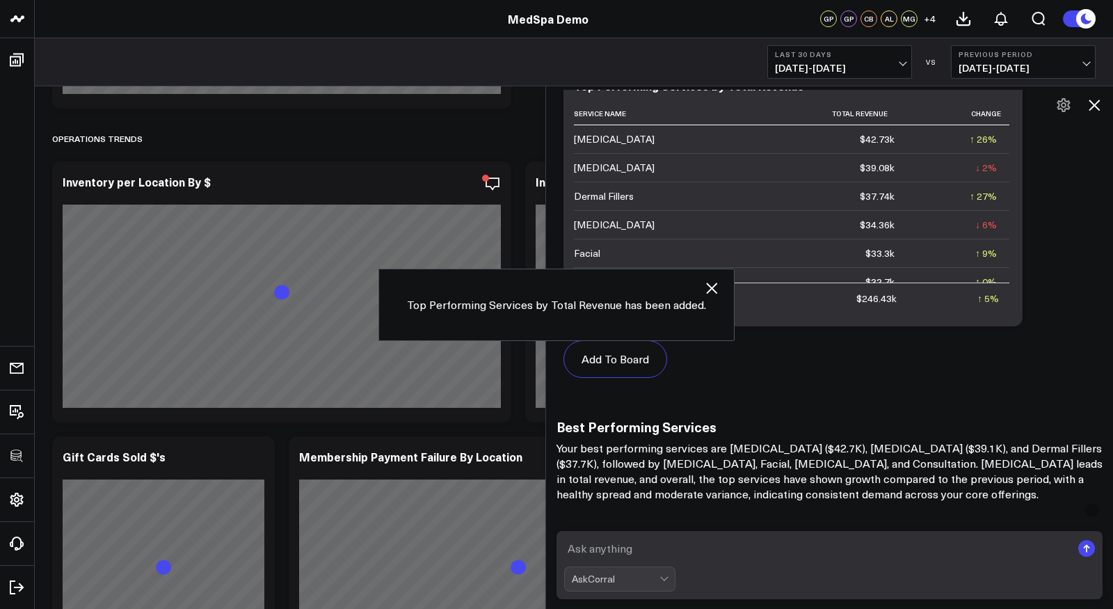
scroll to position [3298, 0]
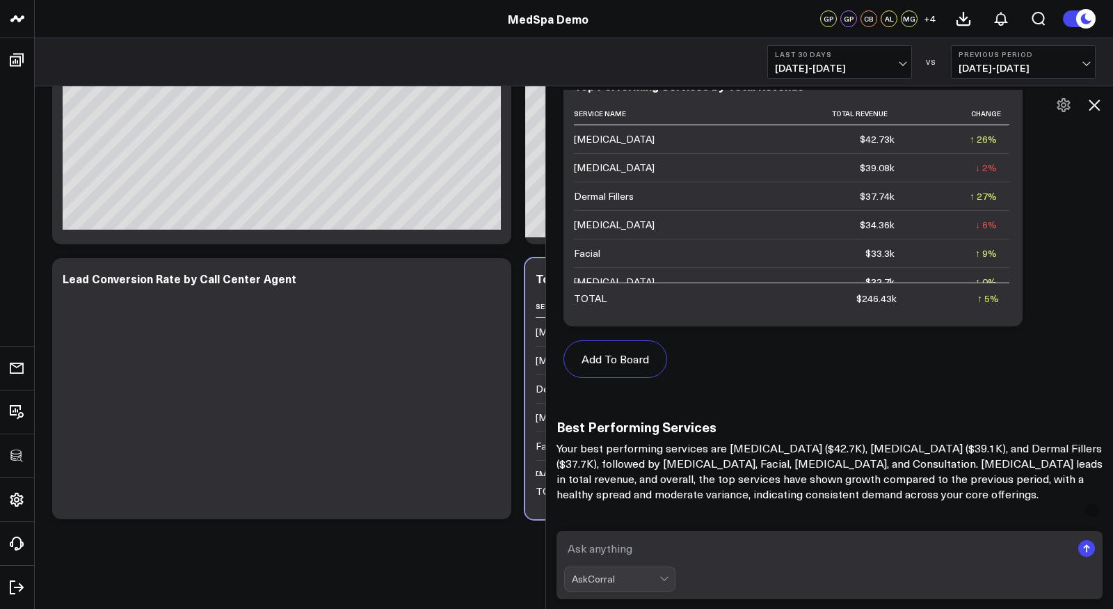
click at [1100, 112] on icon at bounding box center [1094, 105] width 17 height 17
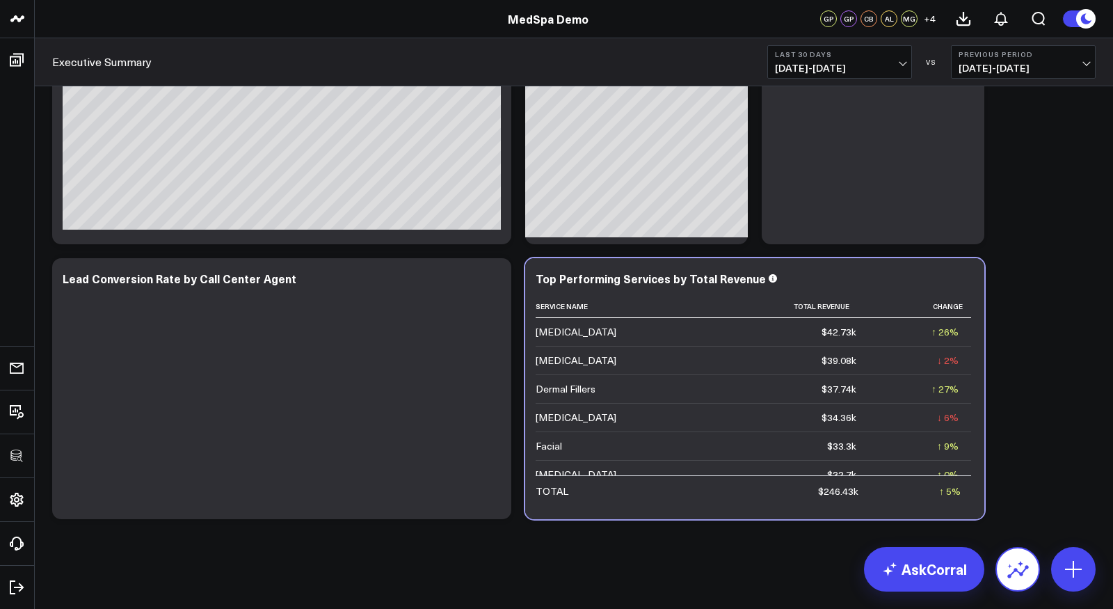
click at [1013, 576] on icon at bounding box center [1017, 569] width 22 height 22
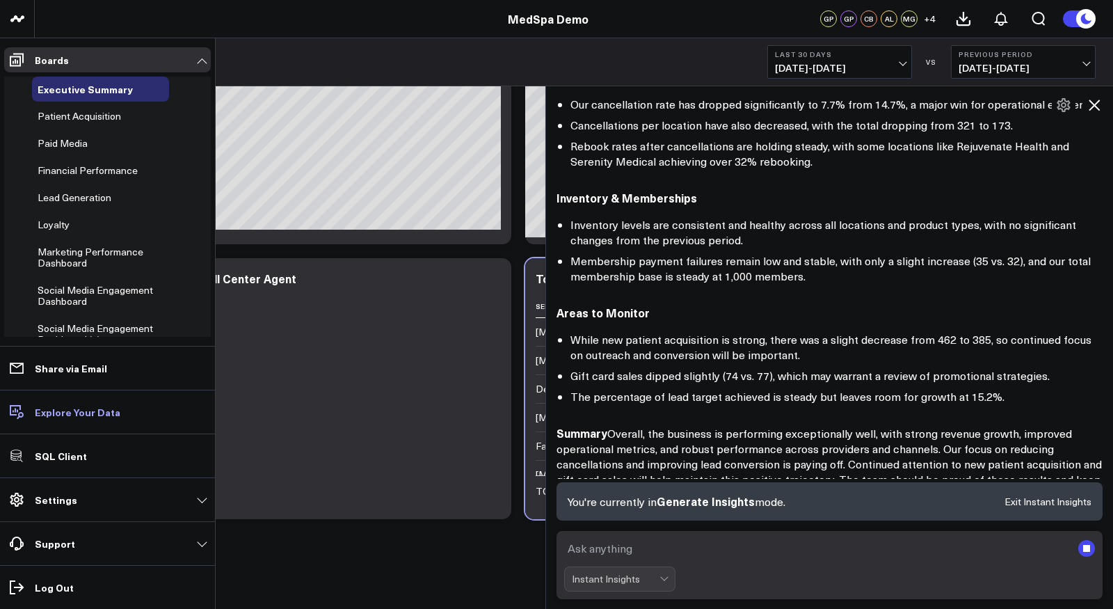
scroll to position [753, 0]
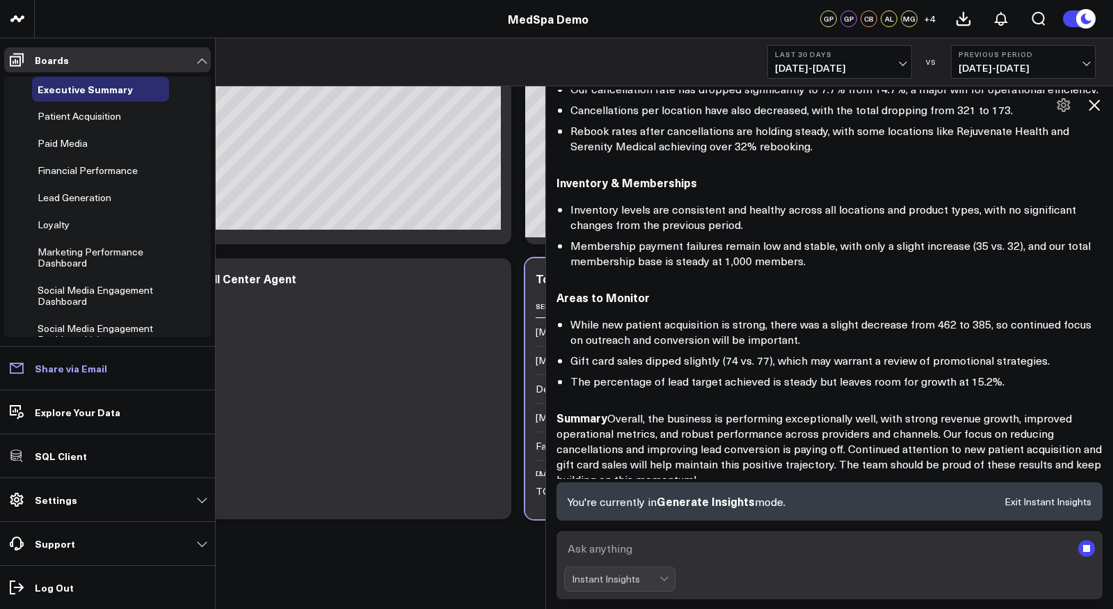
click at [66, 373] on p "Share via Email" at bounding box center [71, 367] width 72 height 11
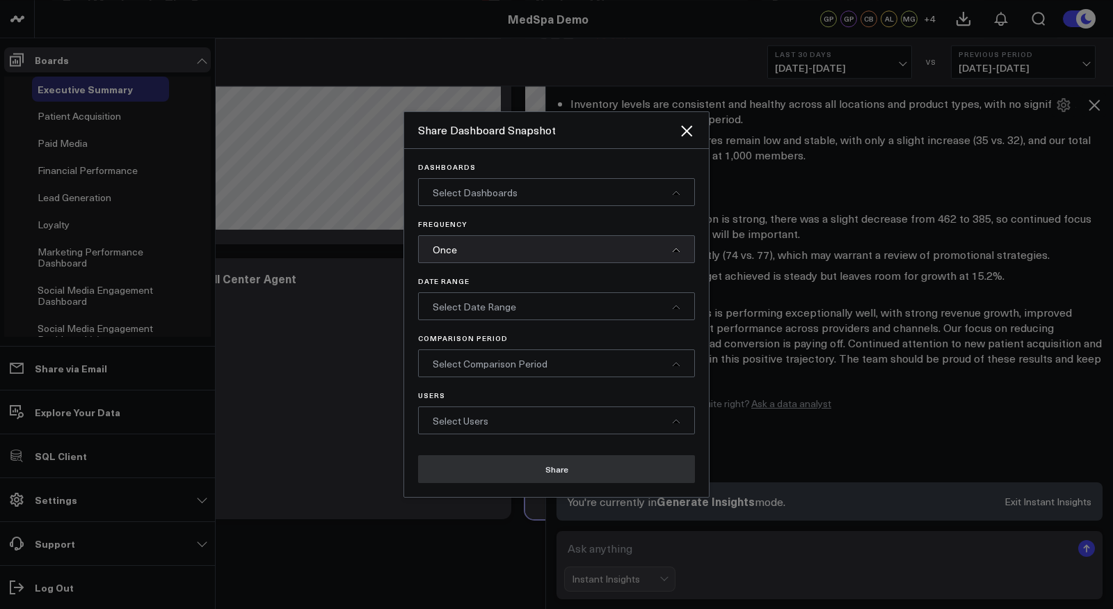
scroll to position [834, 0]
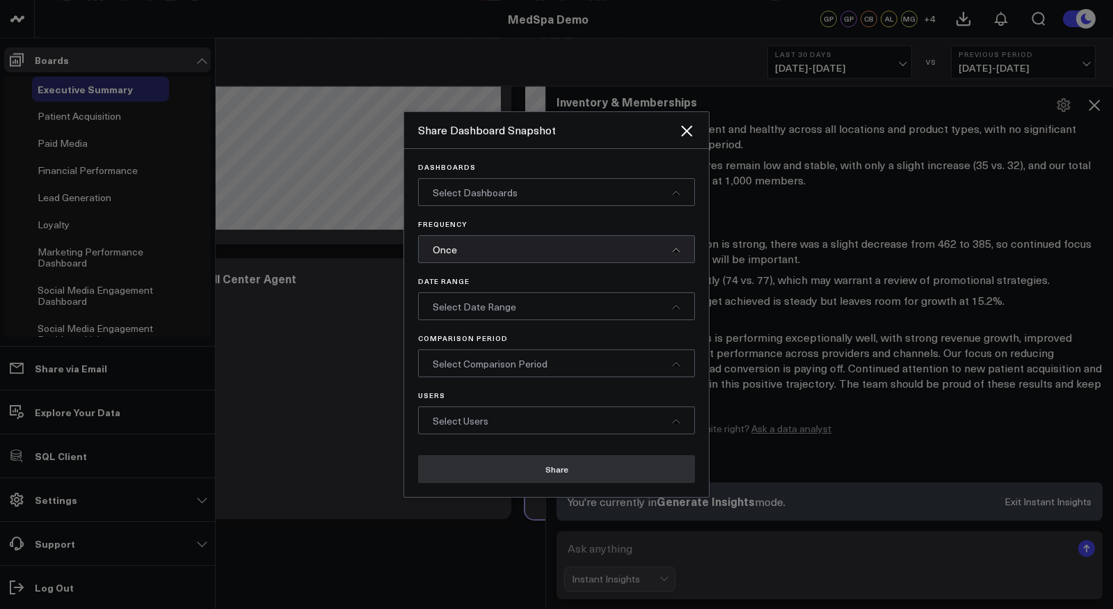
click at [506, 194] on span "Select Dashboards" at bounding box center [475, 192] width 85 height 13
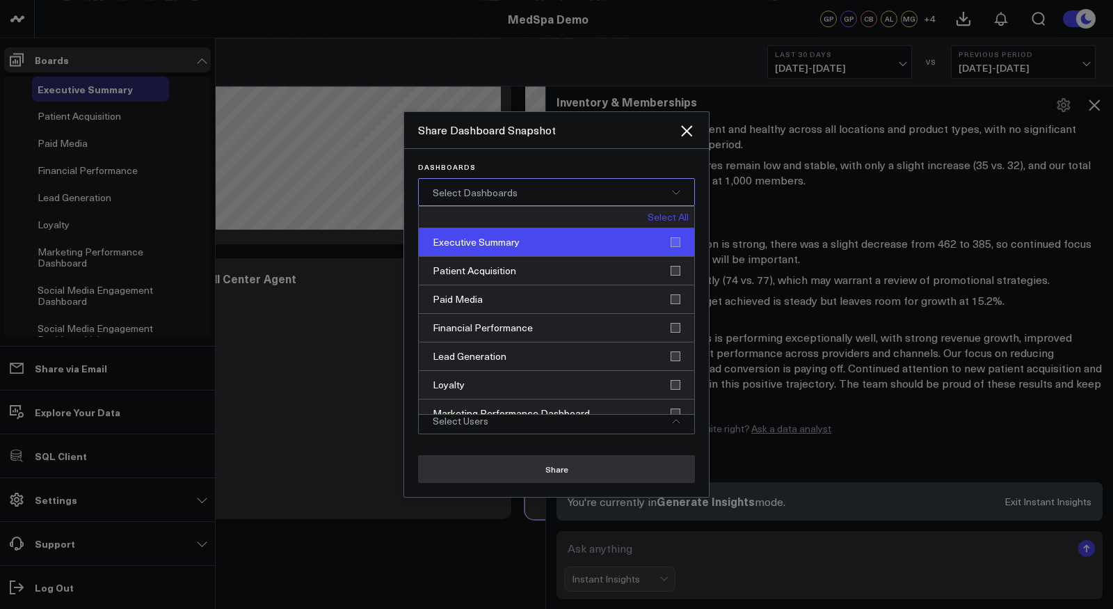
click at [490, 246] on div "Executive Summary" at bounding box center [556, 242] width 275 height 29
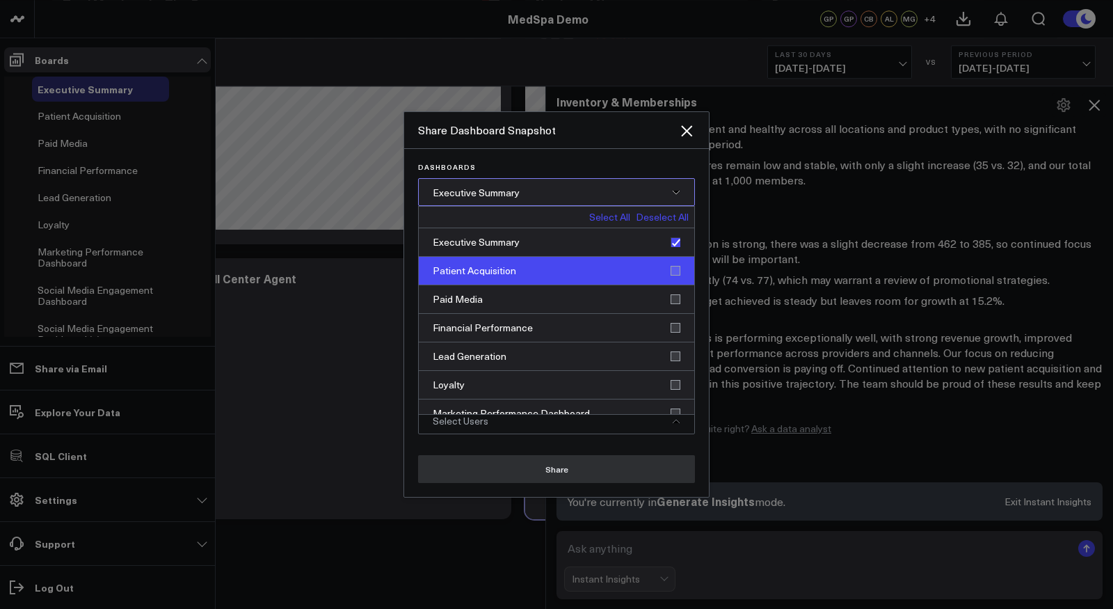
click at [488, 268] on div "Patient Acquisition" at bounding box center [556, 271] width 275 height 29
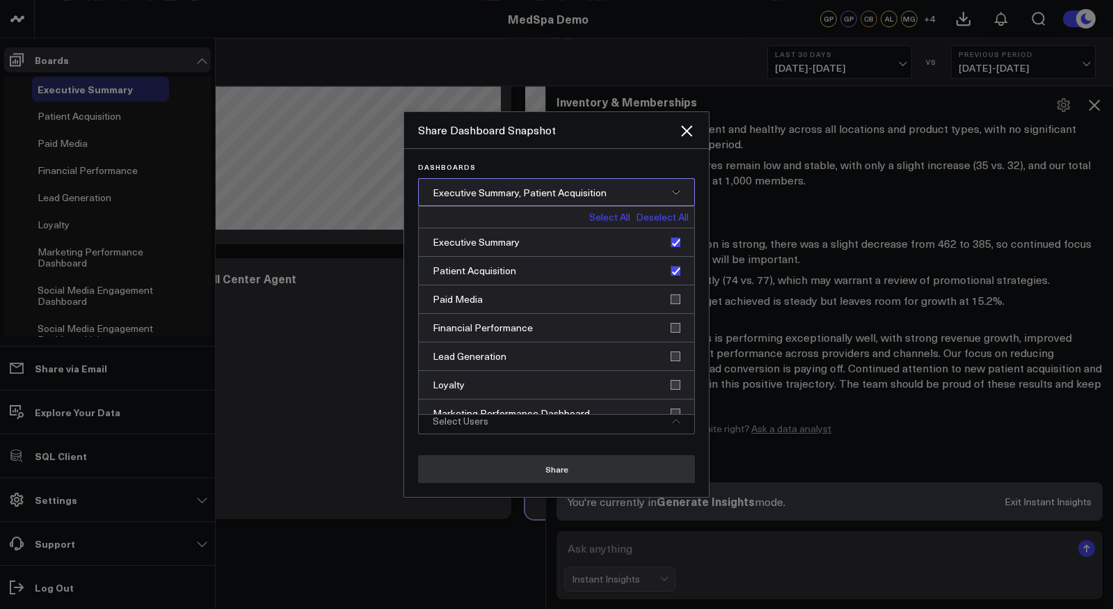
click at [517, 191] on span "Executive Summary, Patient Acquisition" at bounding box center [520, 192] width 174 height 13
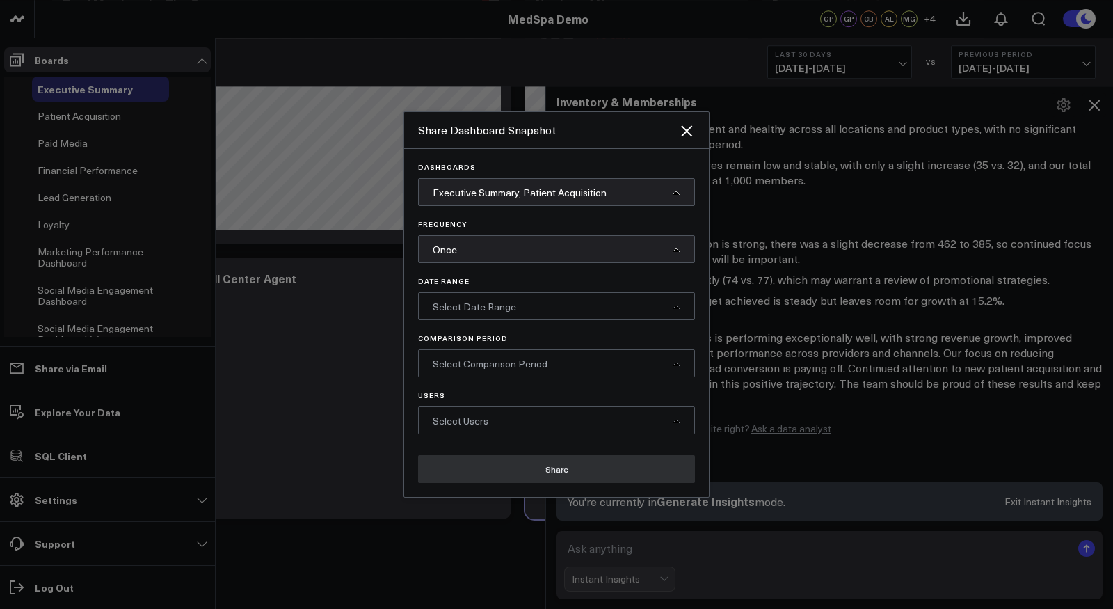
click at [489, 247] on div "Once" at bounding box center [556, 249] width 277 height 28
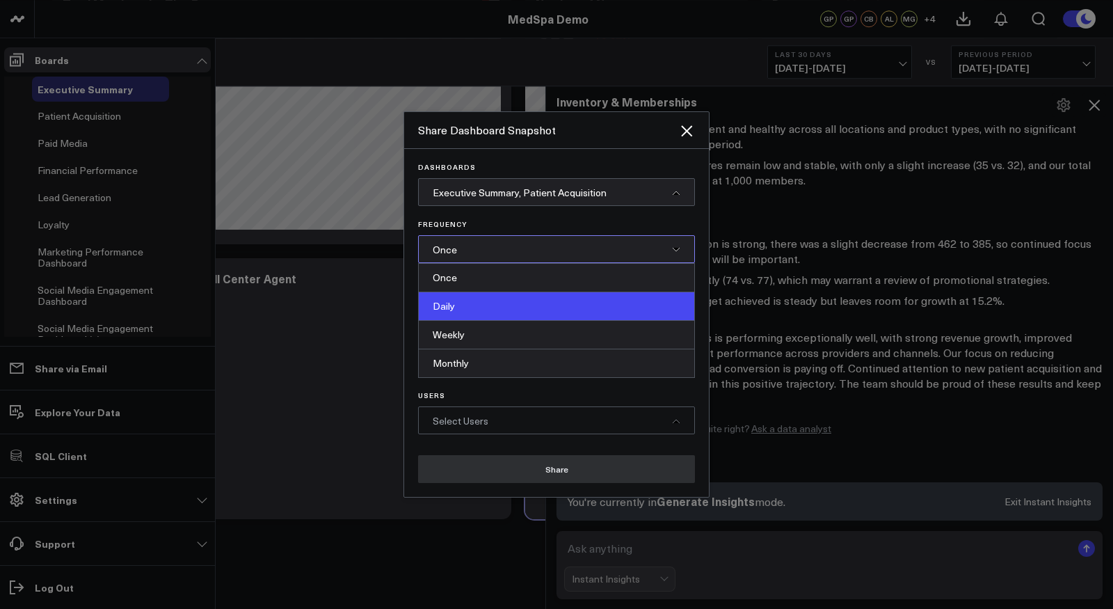
click at [462, 307] on div "Daily" at bounding box center [556, 306] width 275 height 29
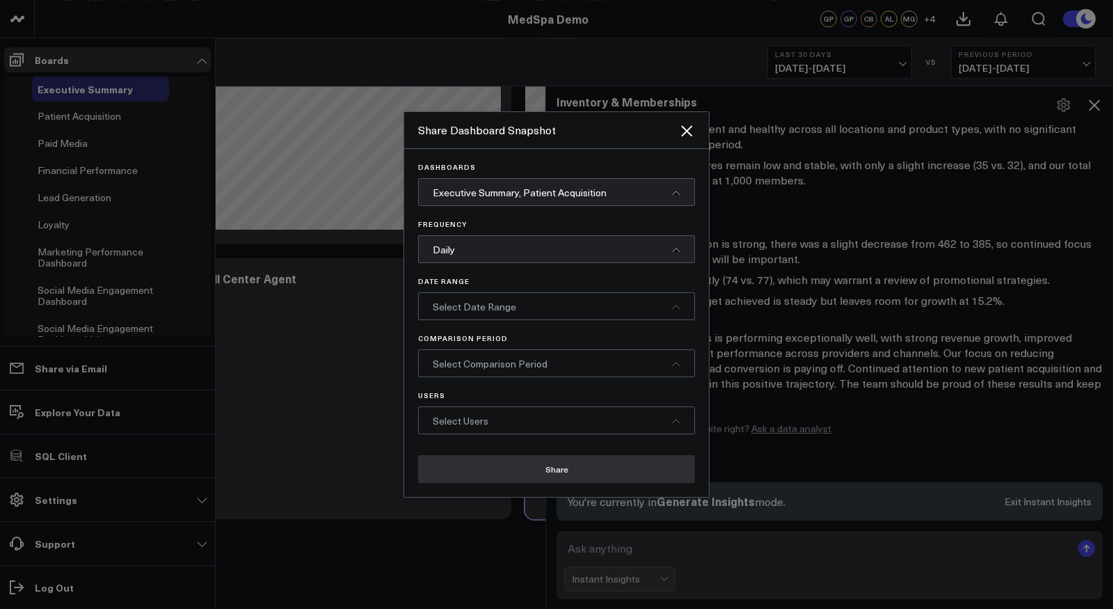
click at [473, 305] on span "Select Date Range" at bounding box center [474, 306] width 83 height 13
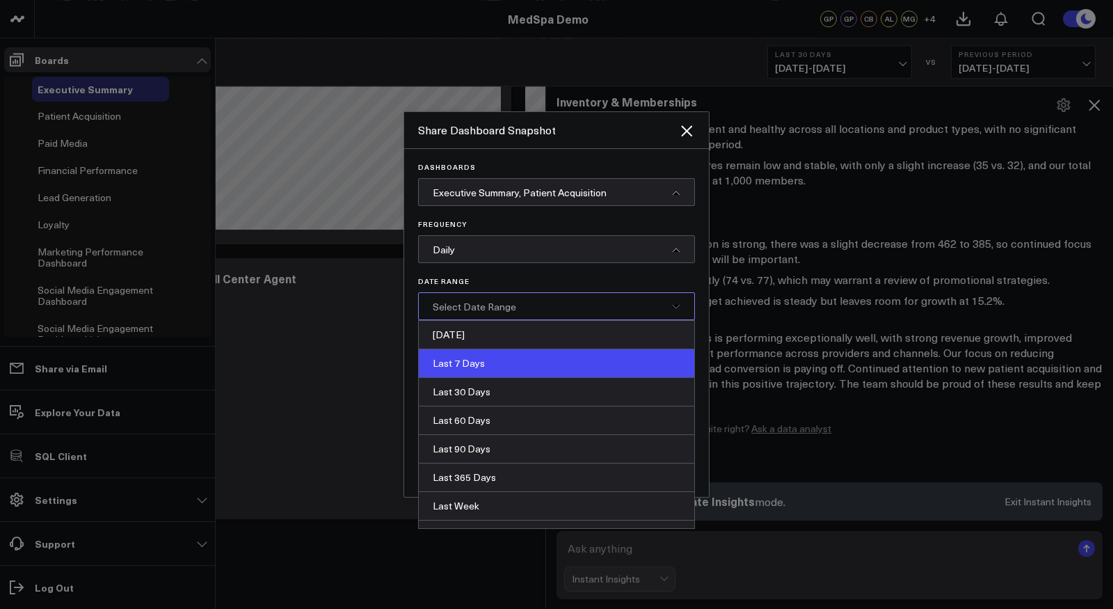
click at [474, 366] on div "Last 7 Days" at bounding box center [556, 363] width 275 height 29
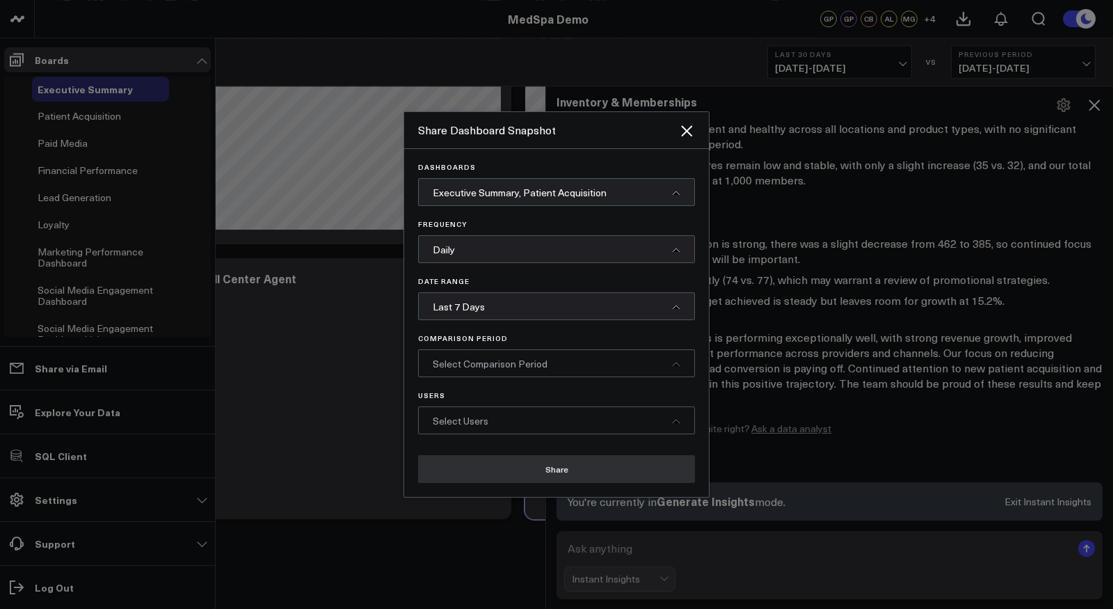
click at [465, 367] on span "Select Comparison Period" at bounding box center [490, 363] width 115 height 13
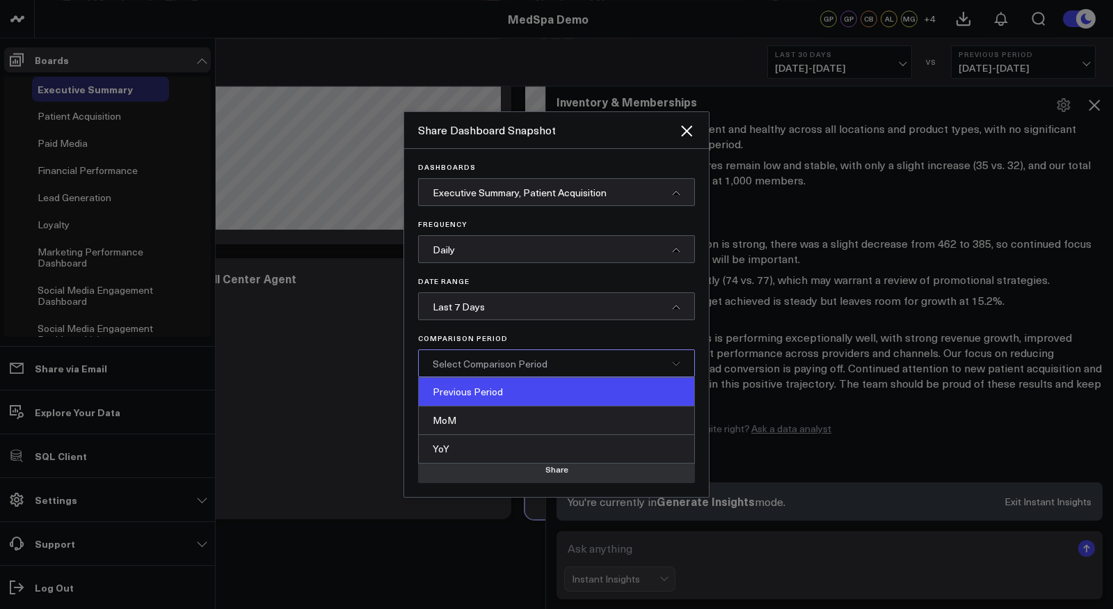
click at [474, 400] on div "Previous Period" at bounding box center [556, 392] width 275 height 29
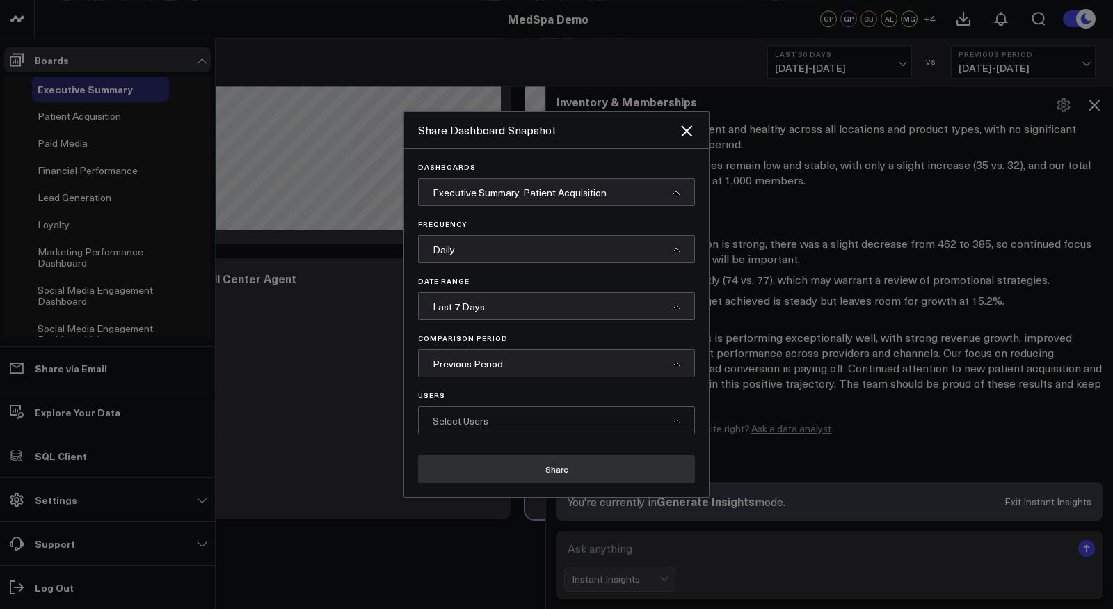
click at [469, 416] on span "Select Users" at bounding box center [461, 420] width 56 height 13
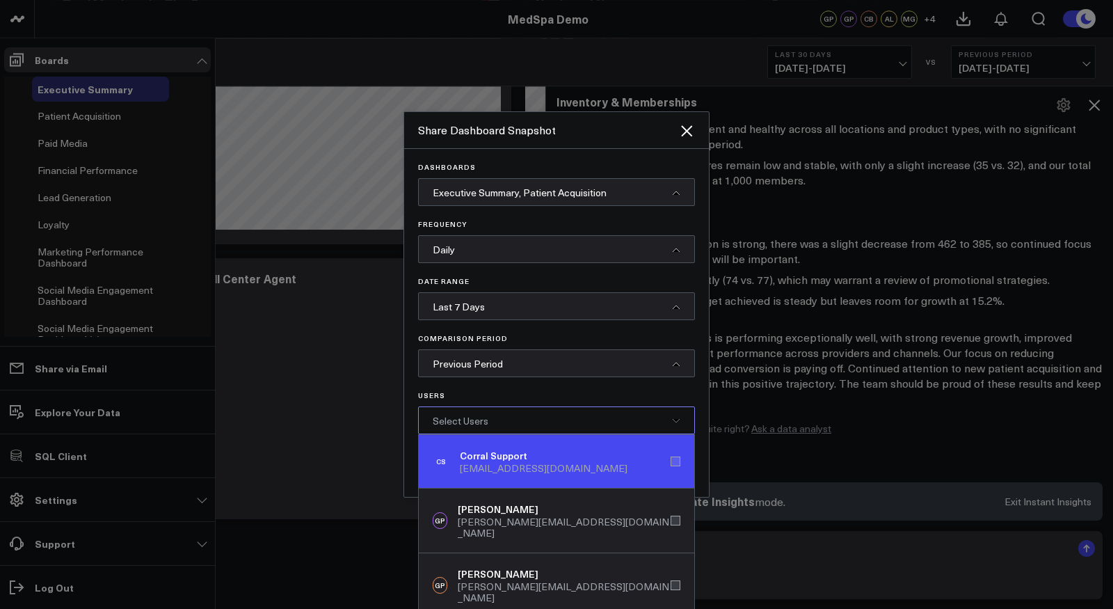
click at [475, 472] on div "[EMAIL_ADDRESS][DOMAIN_NAME]" at bounding box center [544, 468] width 168 height 11
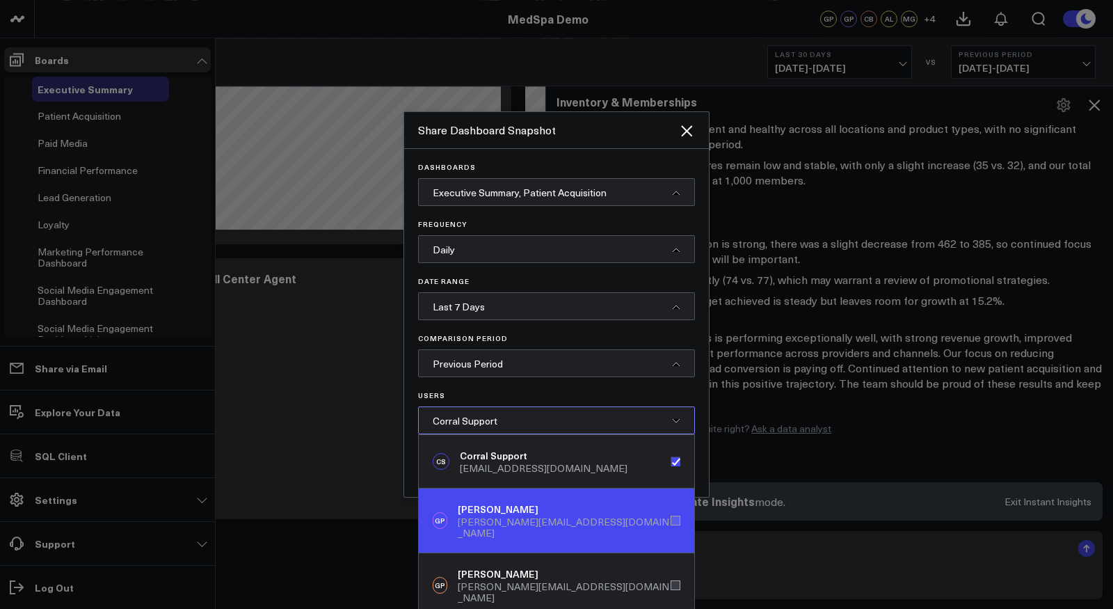
click at [475, 506] on div "[PERSON_NAME]" at bounding box center [564, 509] width 213 height 14
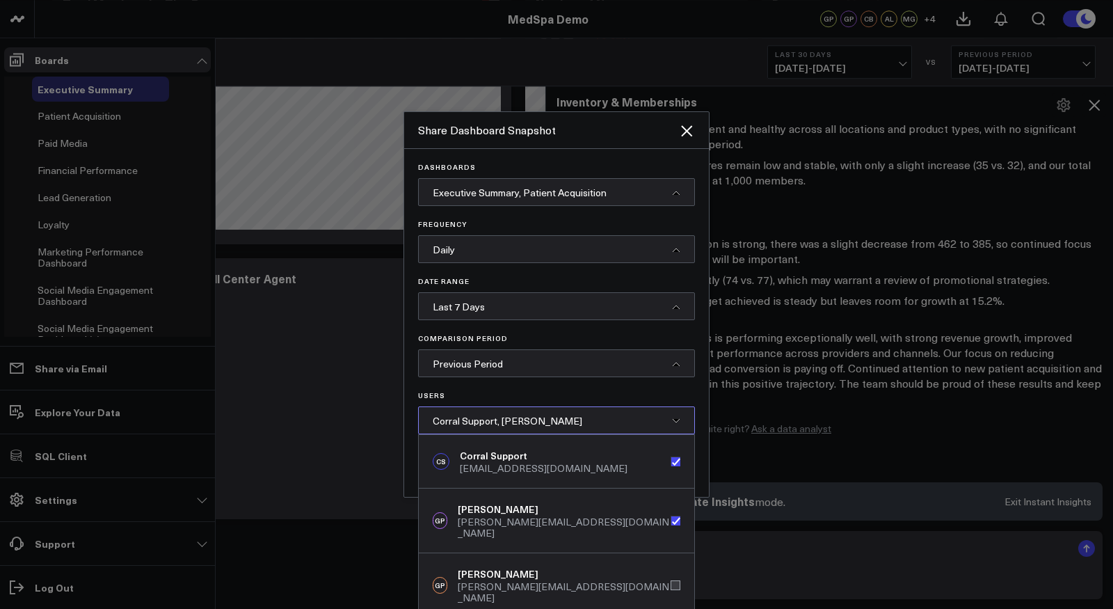
click at [487, 424] on span "Corral Support, [PERSON_NAME]" at bounding box center [508, 420] width 150 height 13
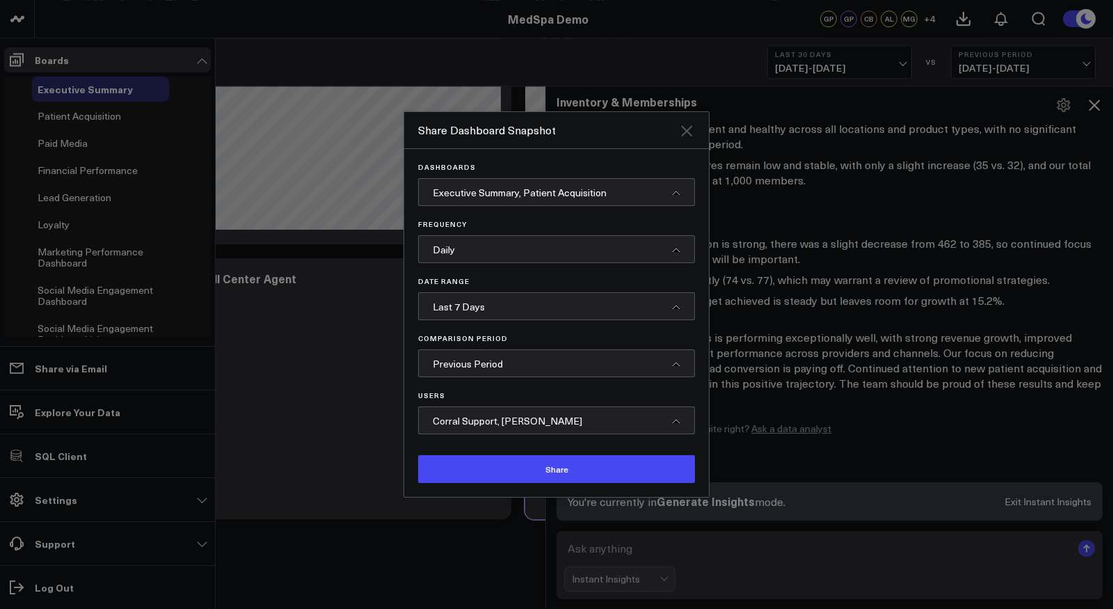
click at [682, 134] on icon "Close" at bounding box center [686, 130] width 17 height 17
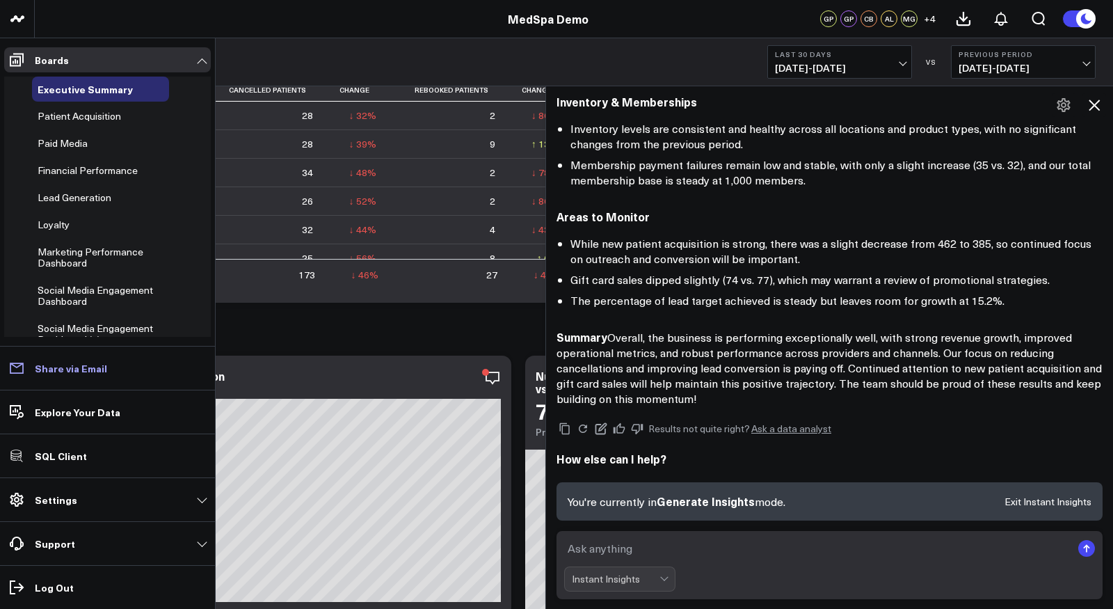
scroll to position [3298, 0]
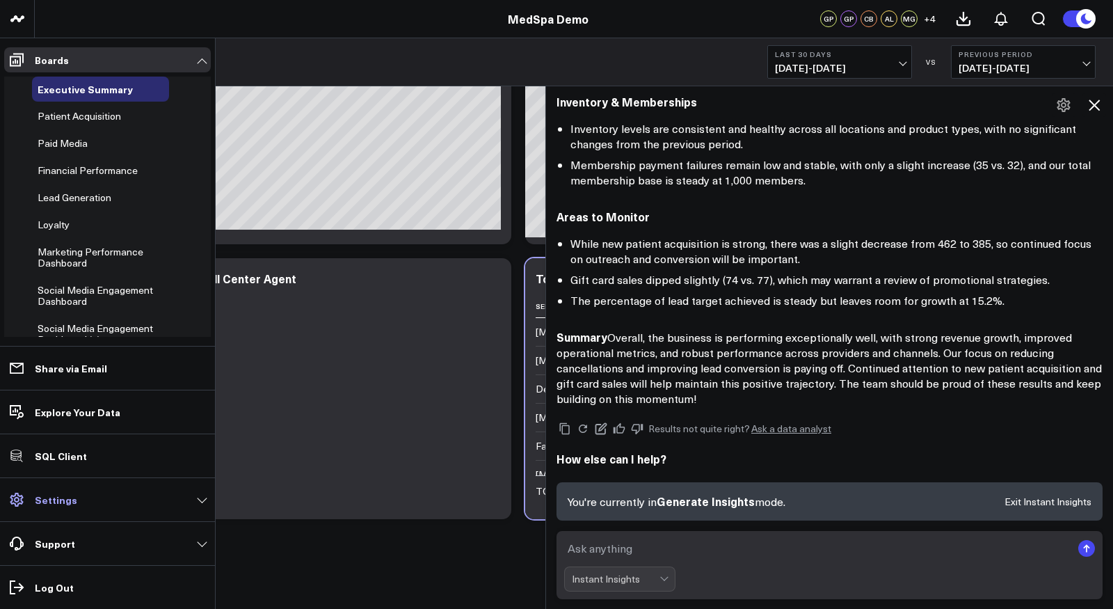
click at [74, 497] on link "Settings" at bounding box center [107, 499] width 207 height 25
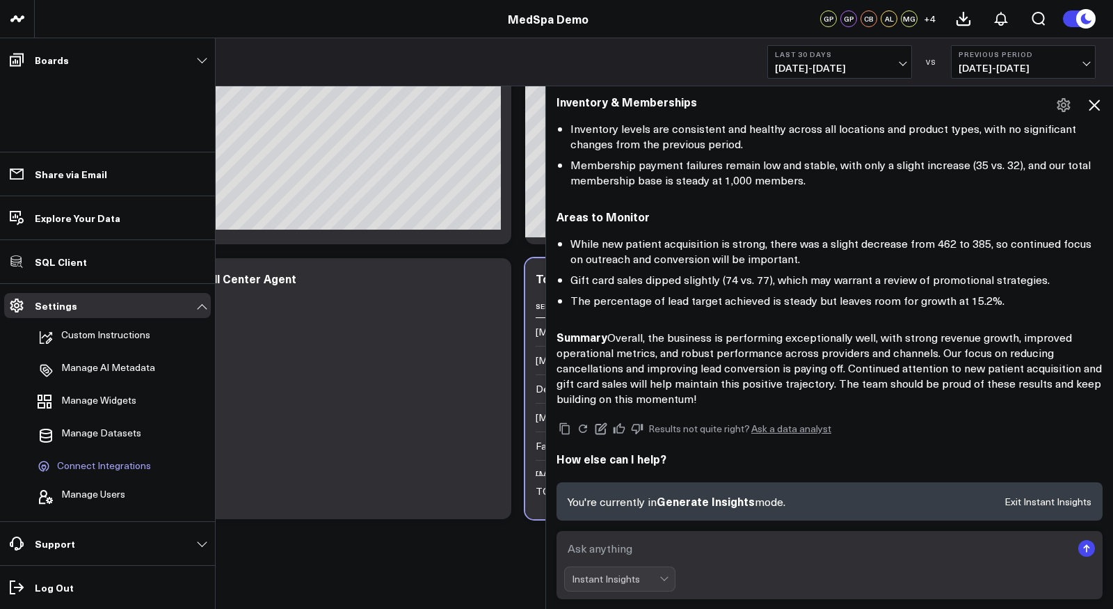
click at [99, 465] on span "Connect Integrations" at bounding box center [104, 466] width 94 height 13
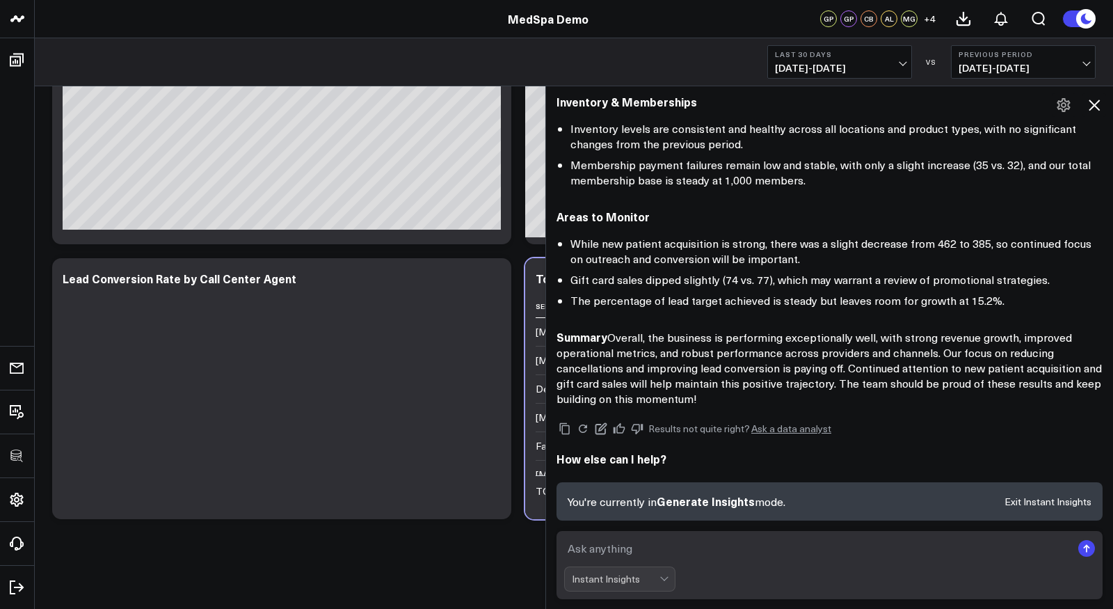
click at [1095, 104] on icon at bounding box center [1094, 105] width 17 height 17
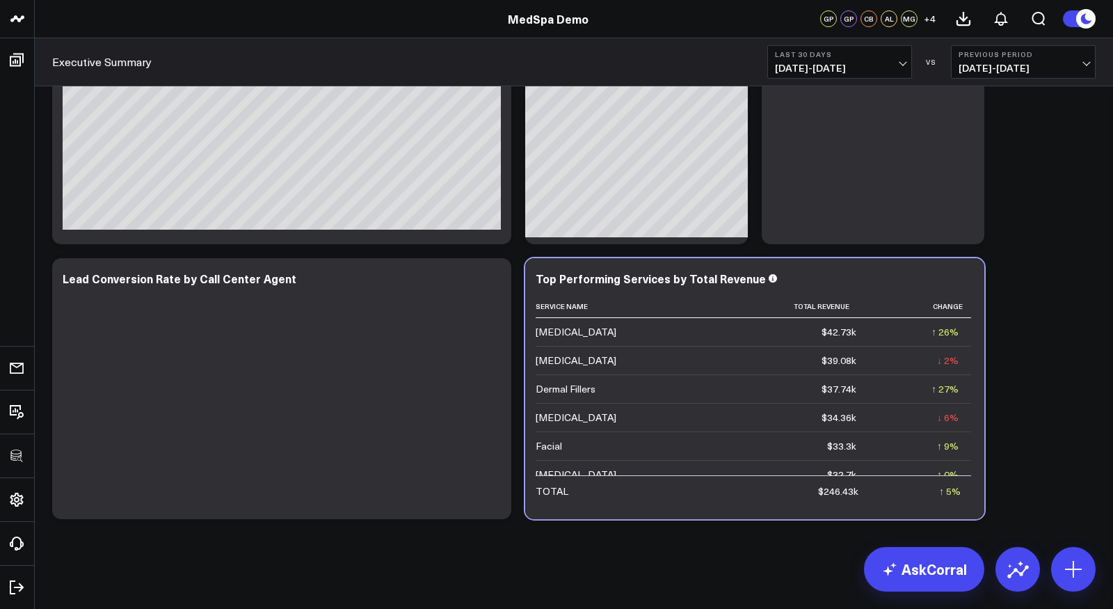
scroll to position [796, 0]
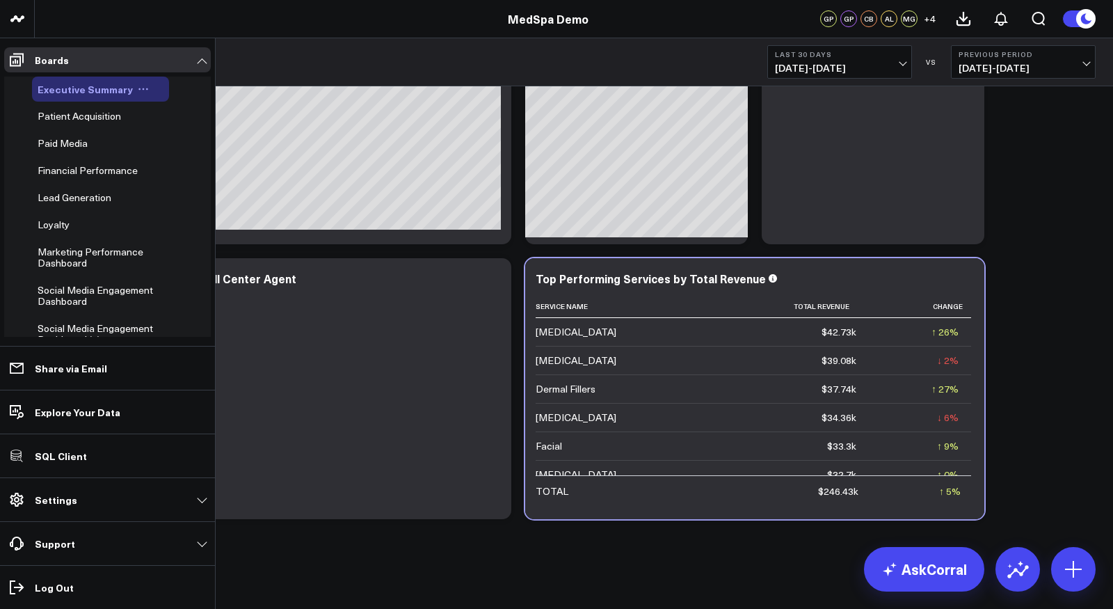
click at [66, 82] on span "Executive Summary" at bounding box center [85, 89] width 95 height 14
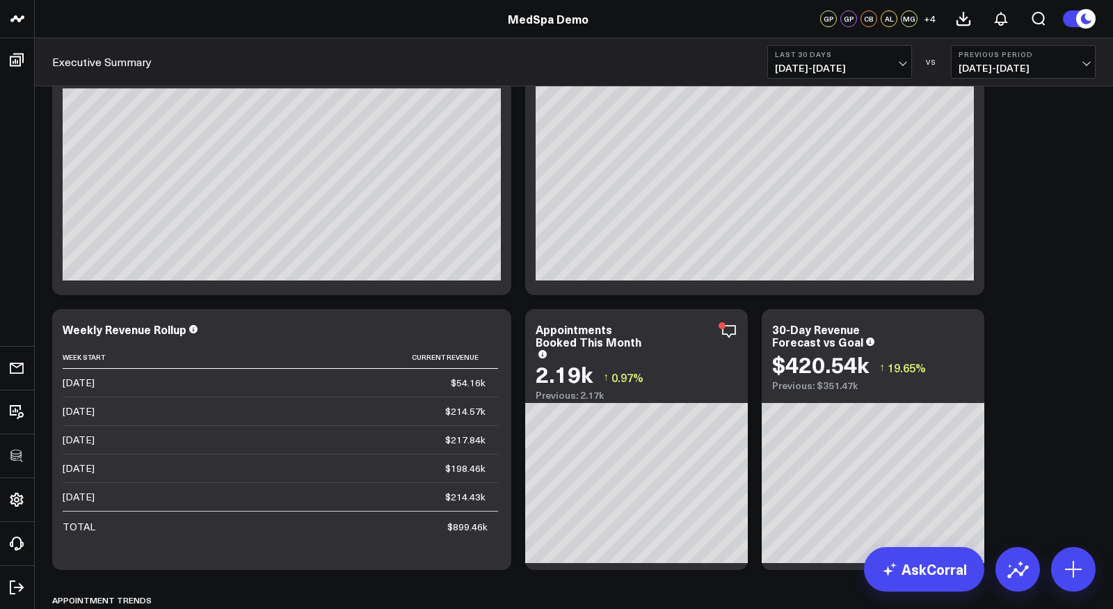
scroll to position [654, 0]
